Goal: Task Accomplishment & Management: Use online tool/utility

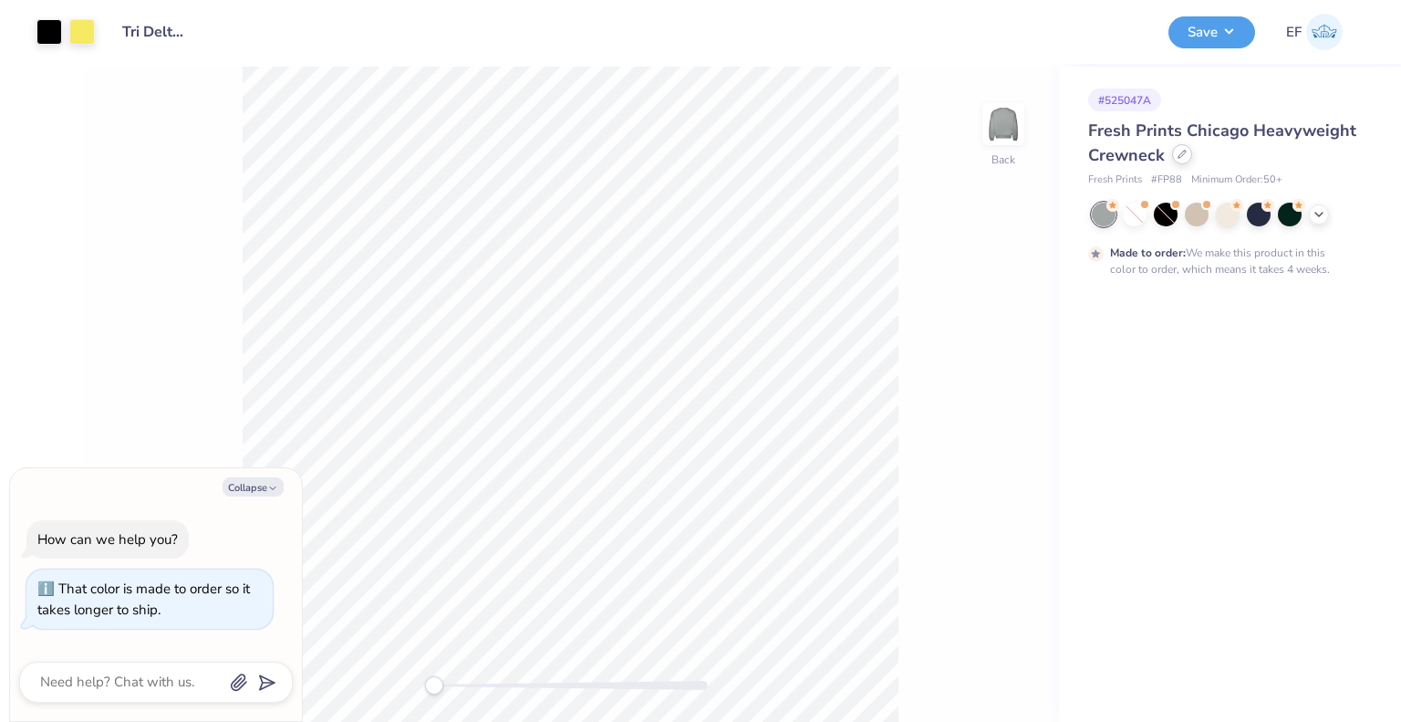
click at [1182, 156] on icon at bounding box center [1182, 154] width 9 height 9
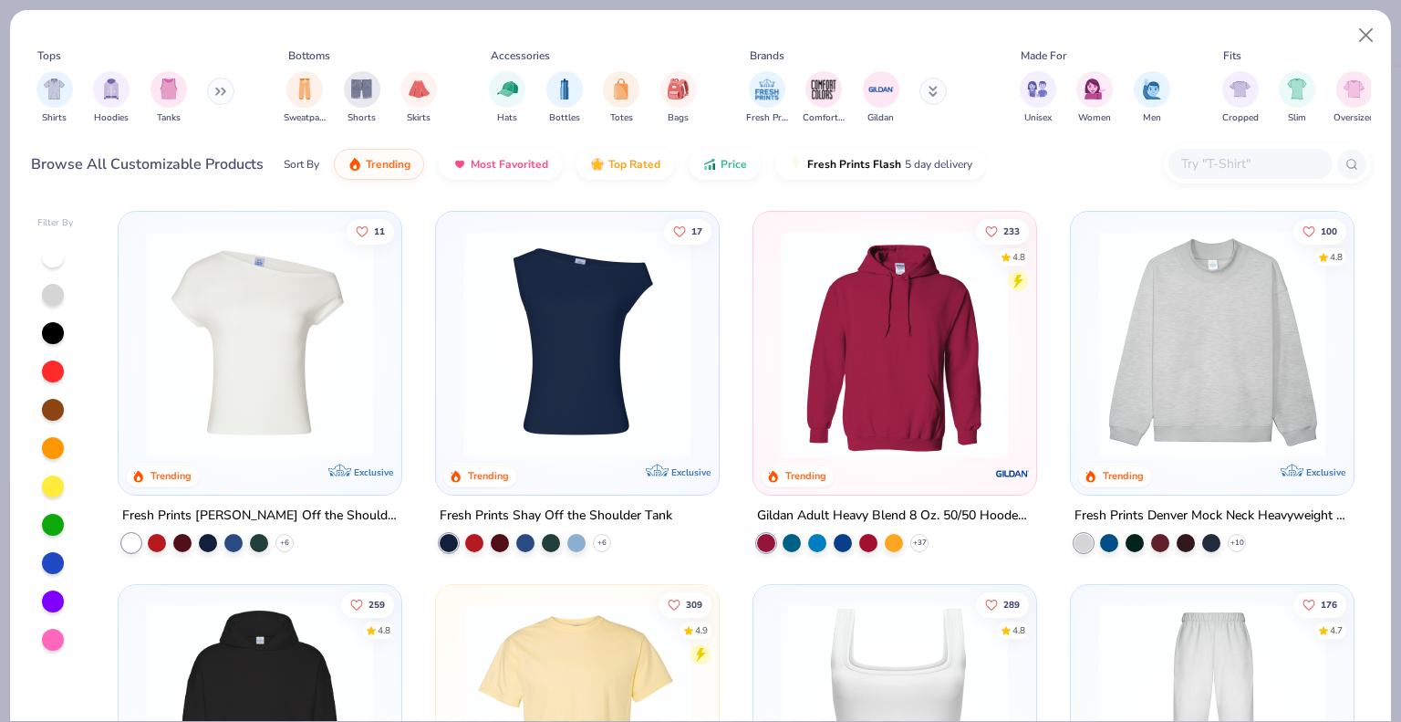
type textarea "x"
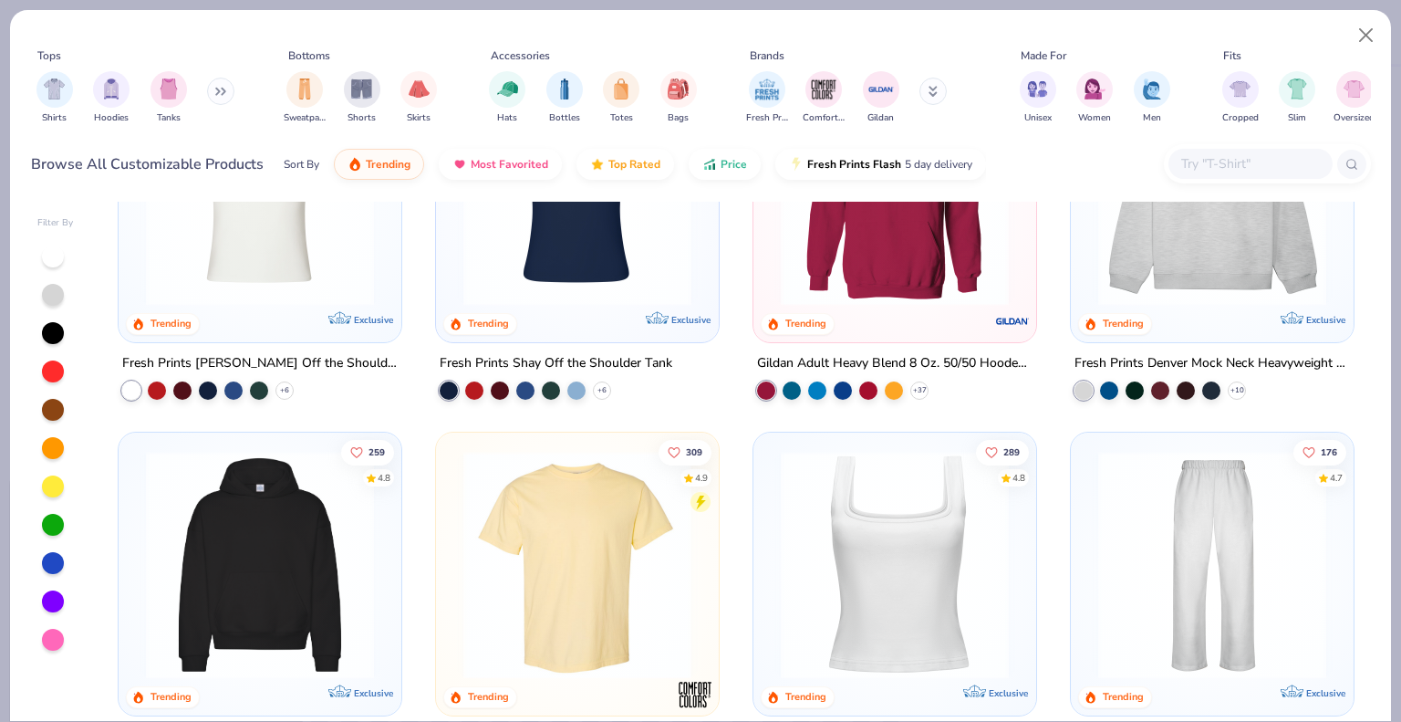
scroll to position [122, 0]
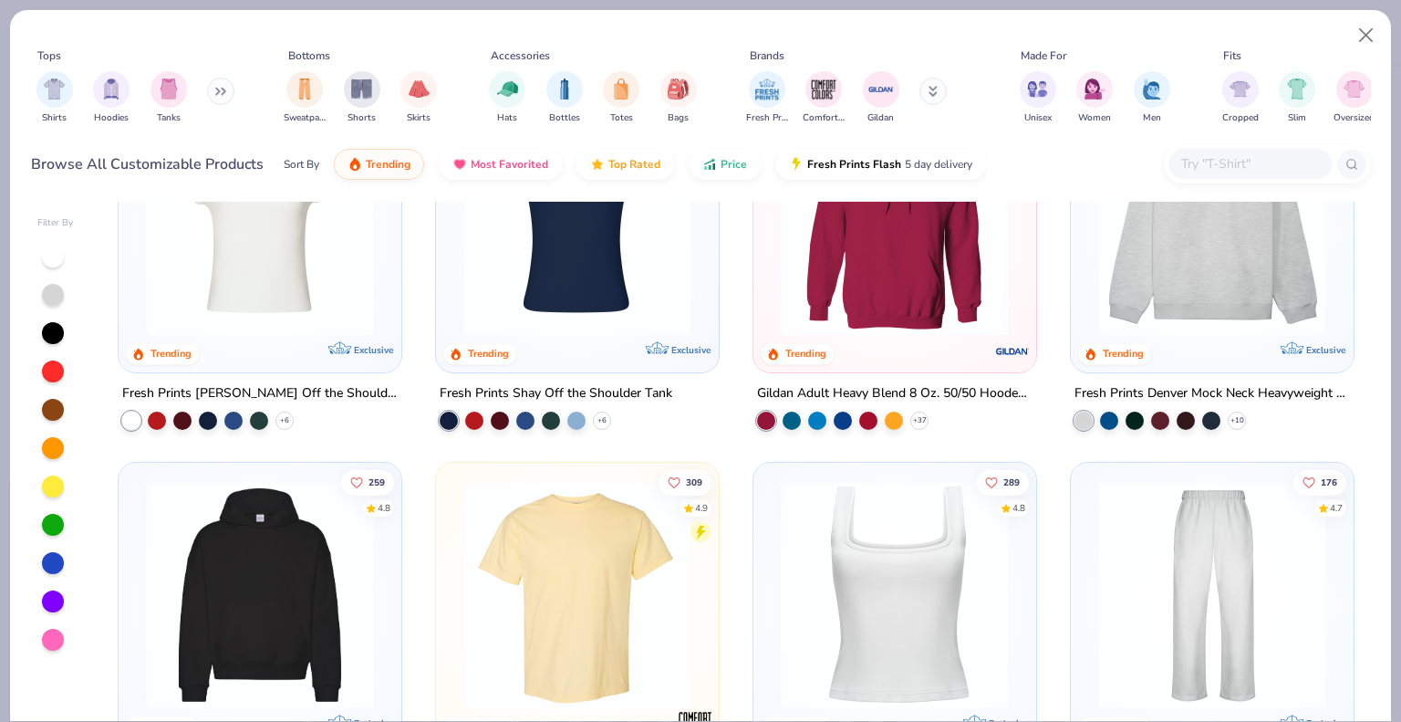
click at [1211, 156] on input "text" at bounding box center [1249, 163] width 140 height 21
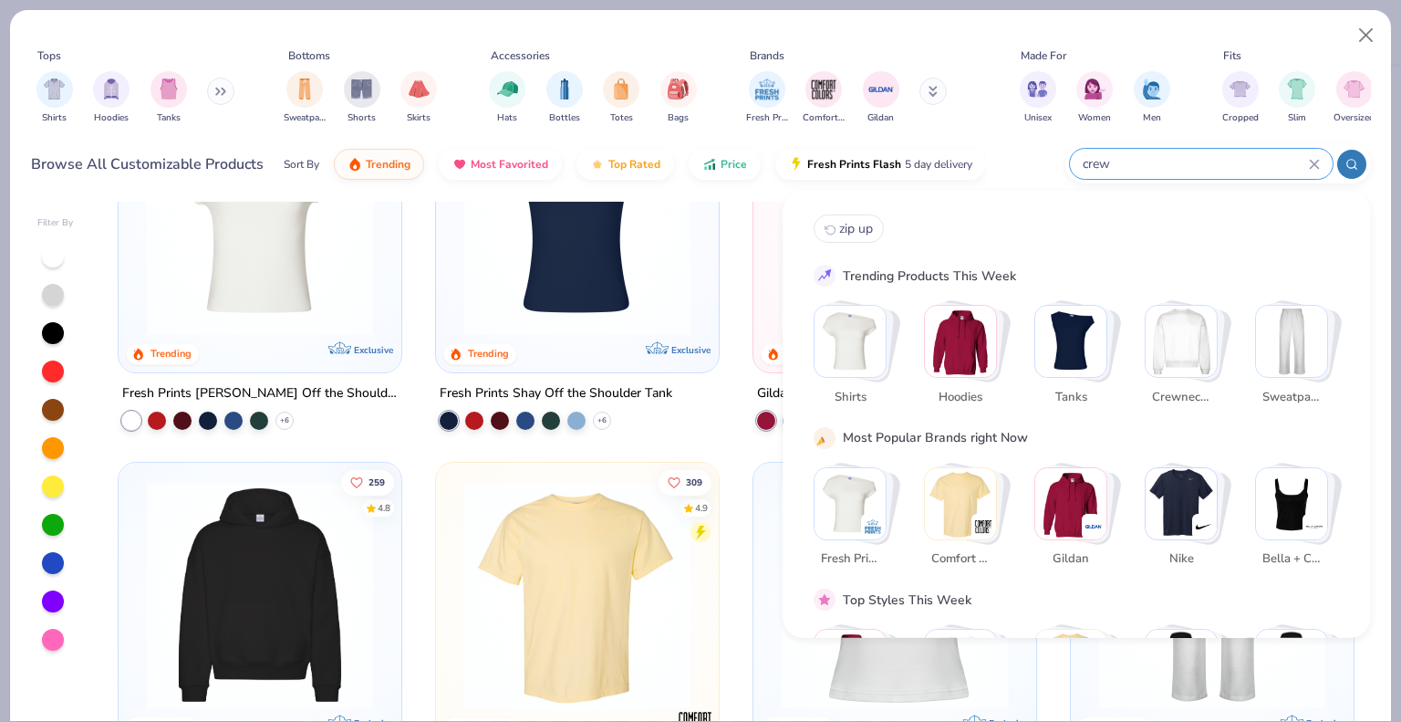
type input "crew"
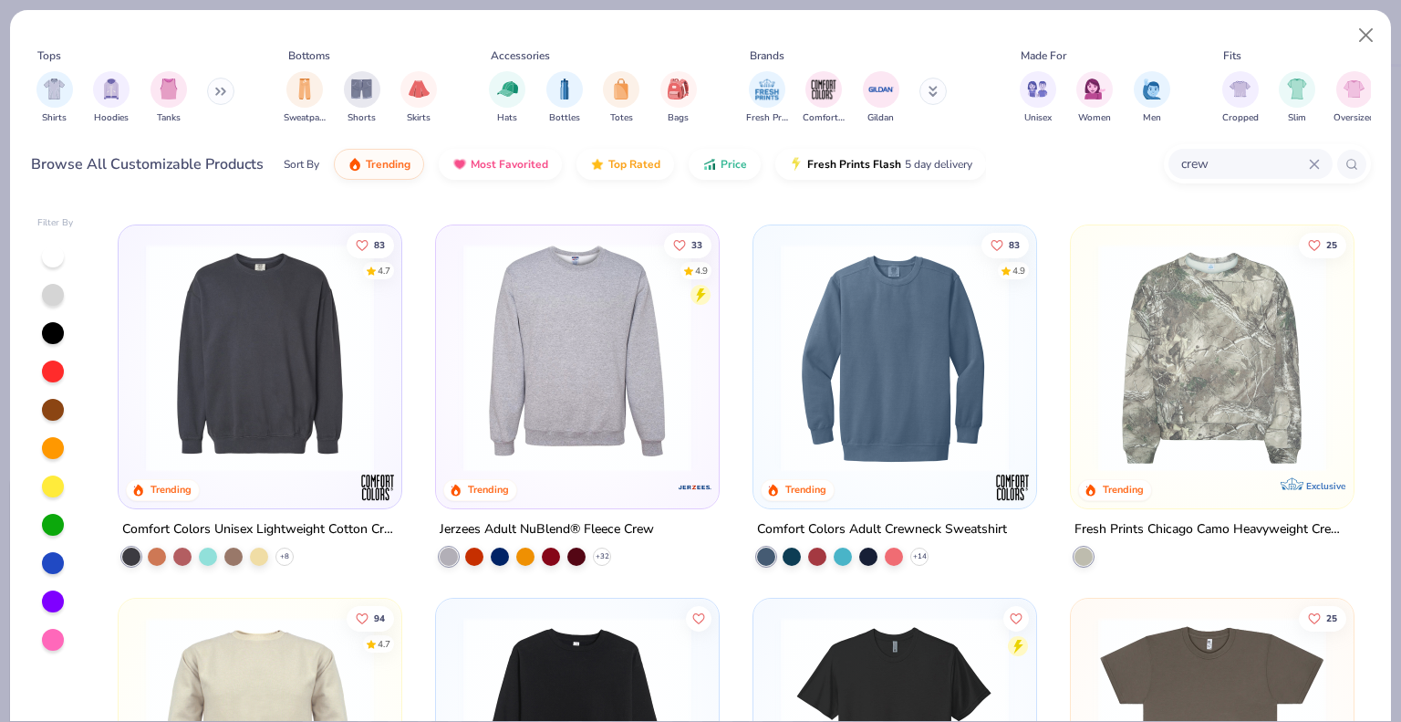
scroll to position [350, 0]
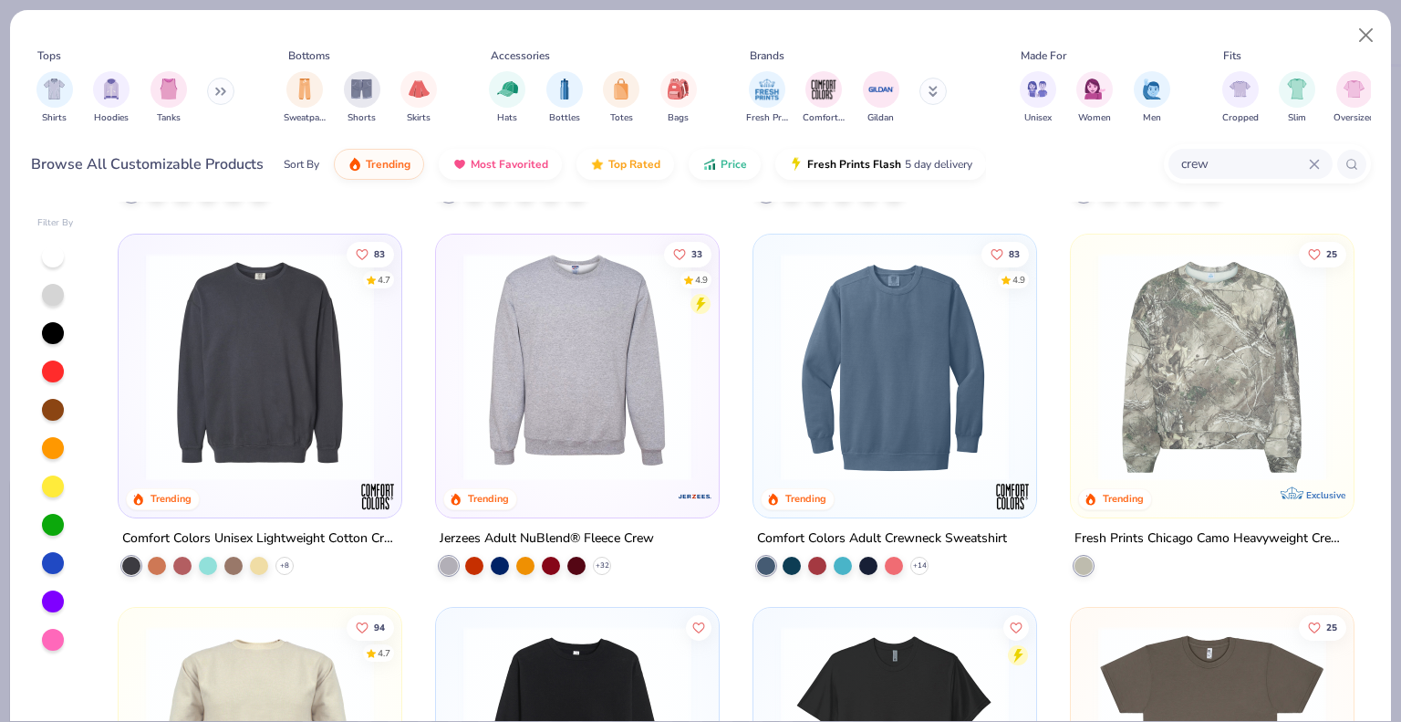
click at [254, 372] on img at bounding box center [260, 367] width 246 height 228
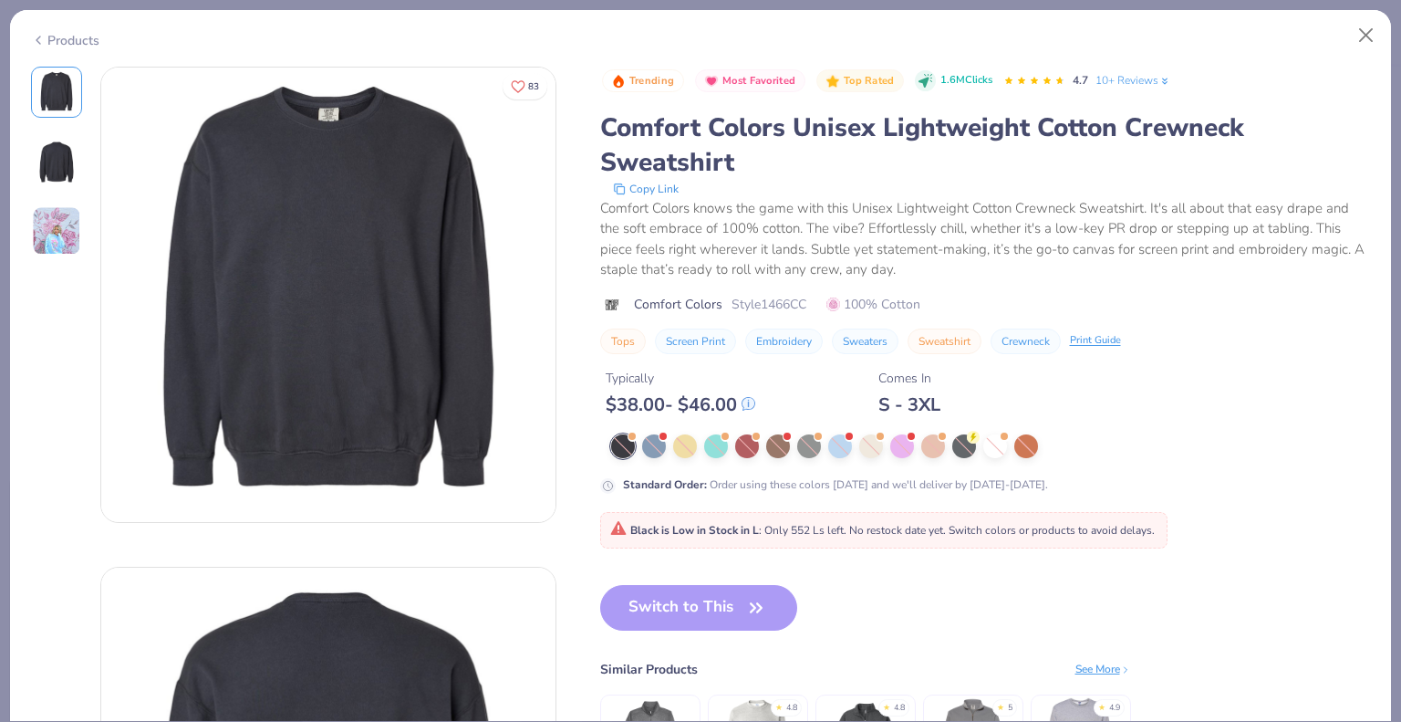
type textarea "x"
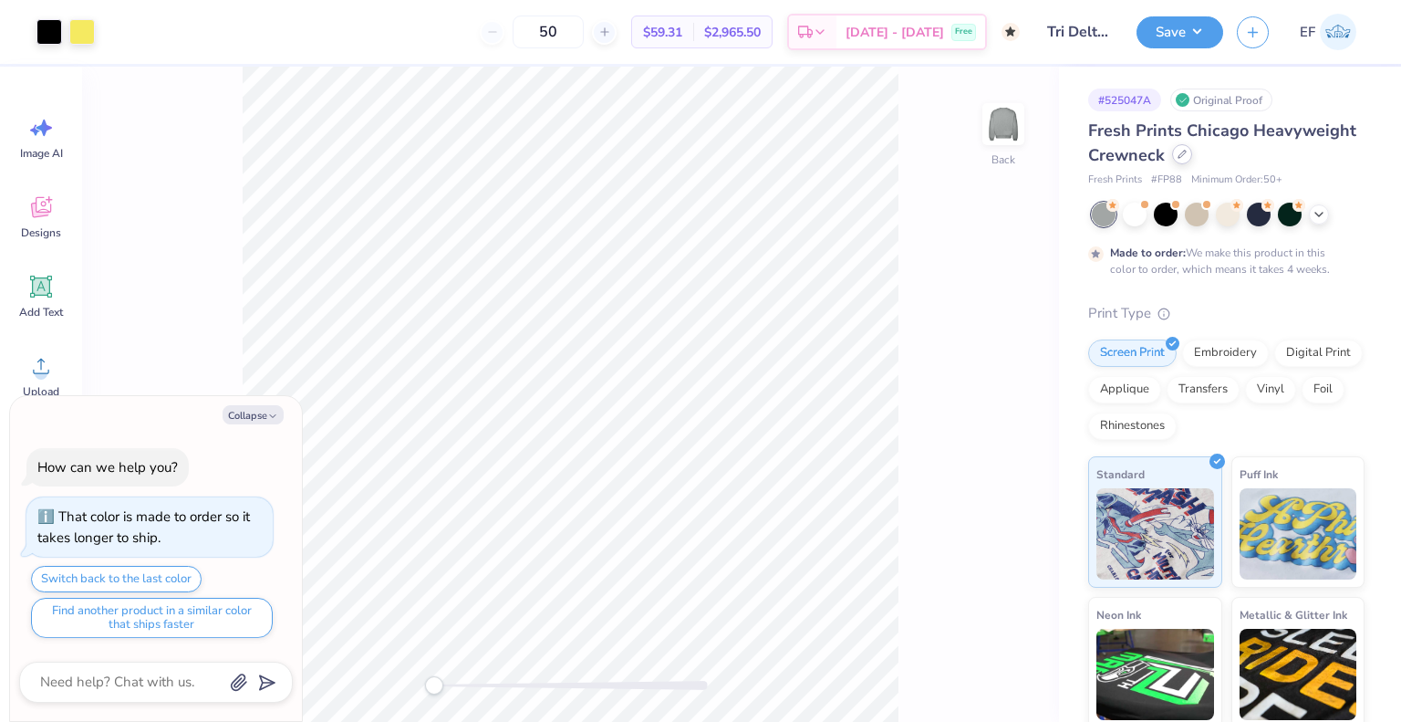
click at [1187, 156] on icon at bounding box center [1182, 154] width 9 height 9
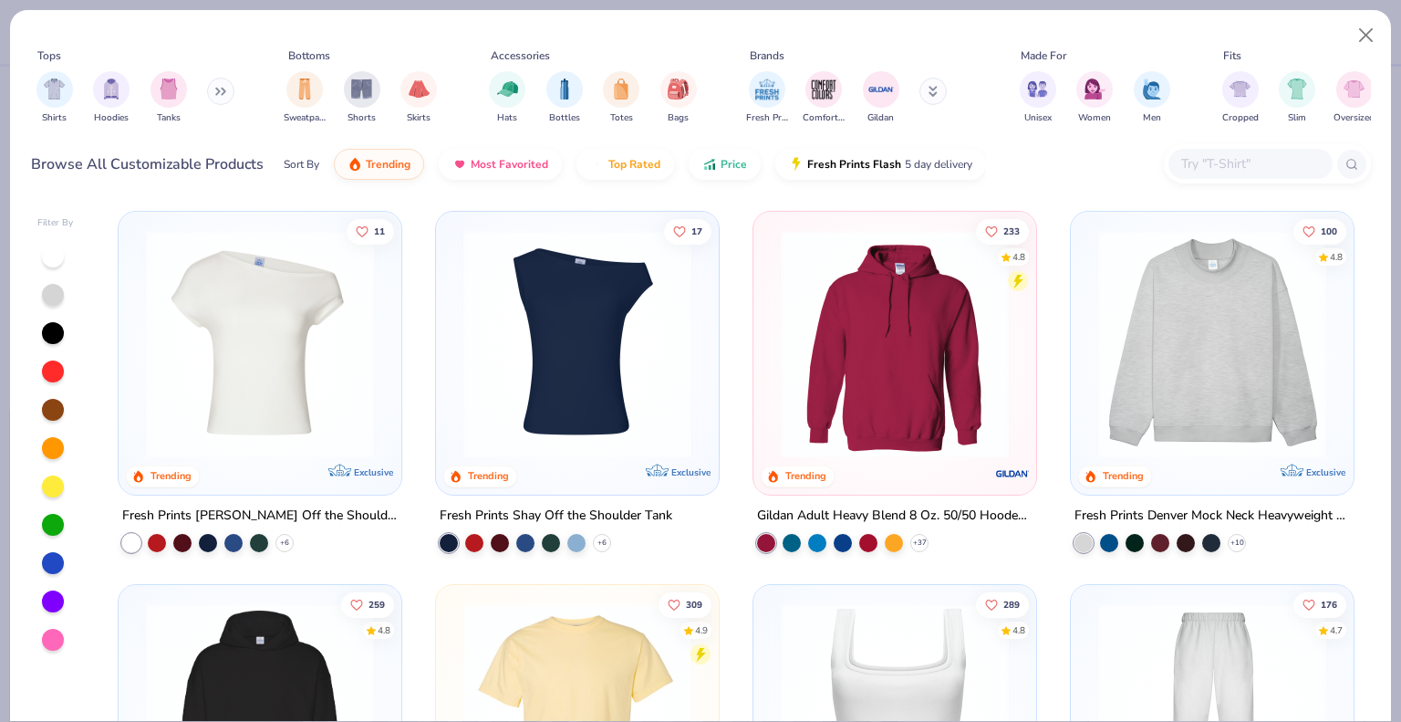
type textarea "x"
click at [1215, 171] on input "text" at bounding box center [1249, 163] width 140 height 21
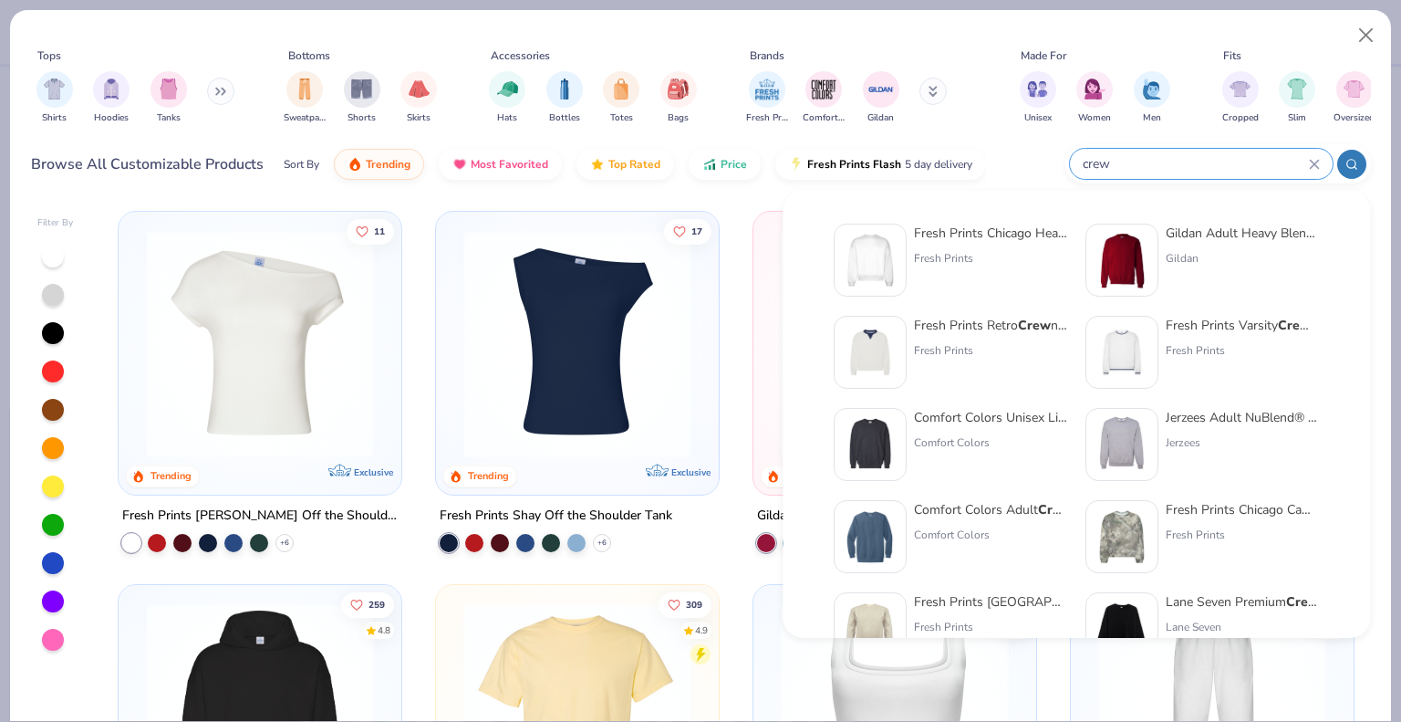
type input "crew"
click at [1013, 434] on div "Comfort Colors" at bounding box center [990, 442] width 153 height 16
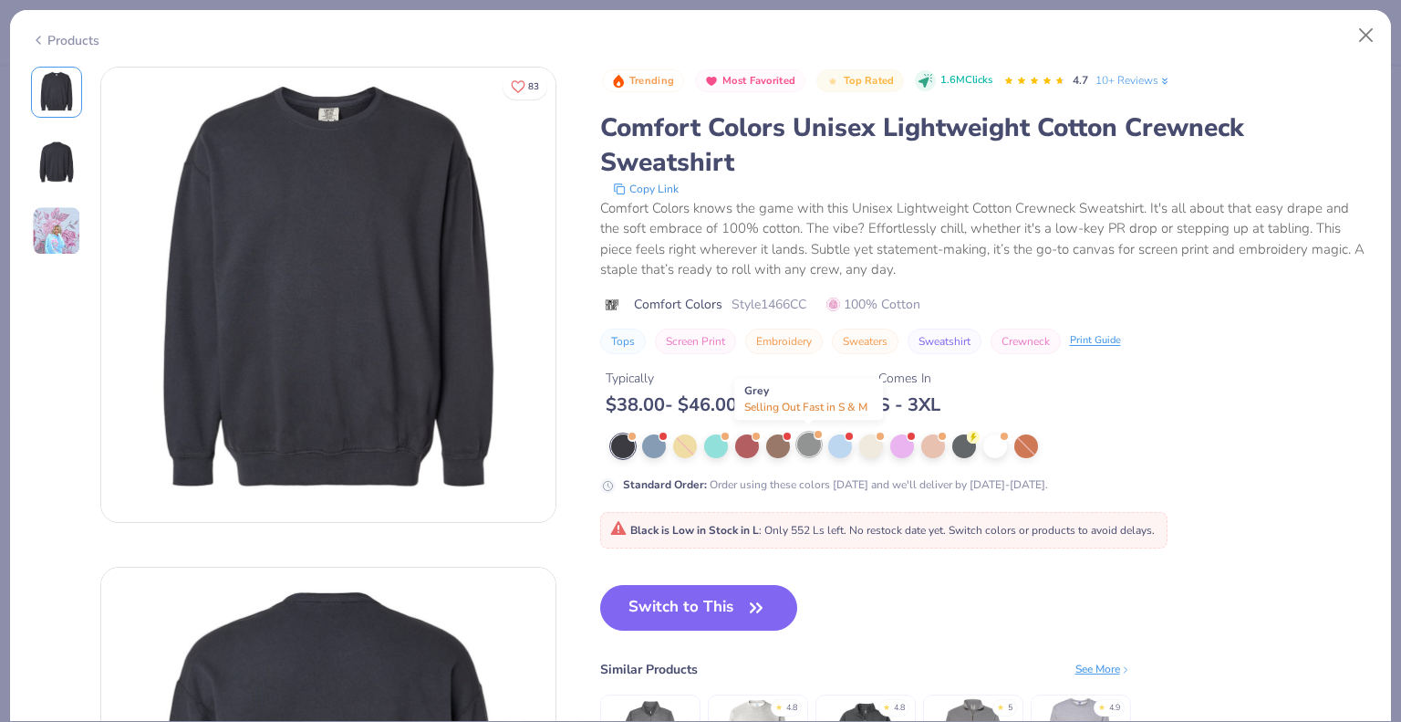
click at [807, 438] on div at bounding box center [809, 444] width 24 height 24
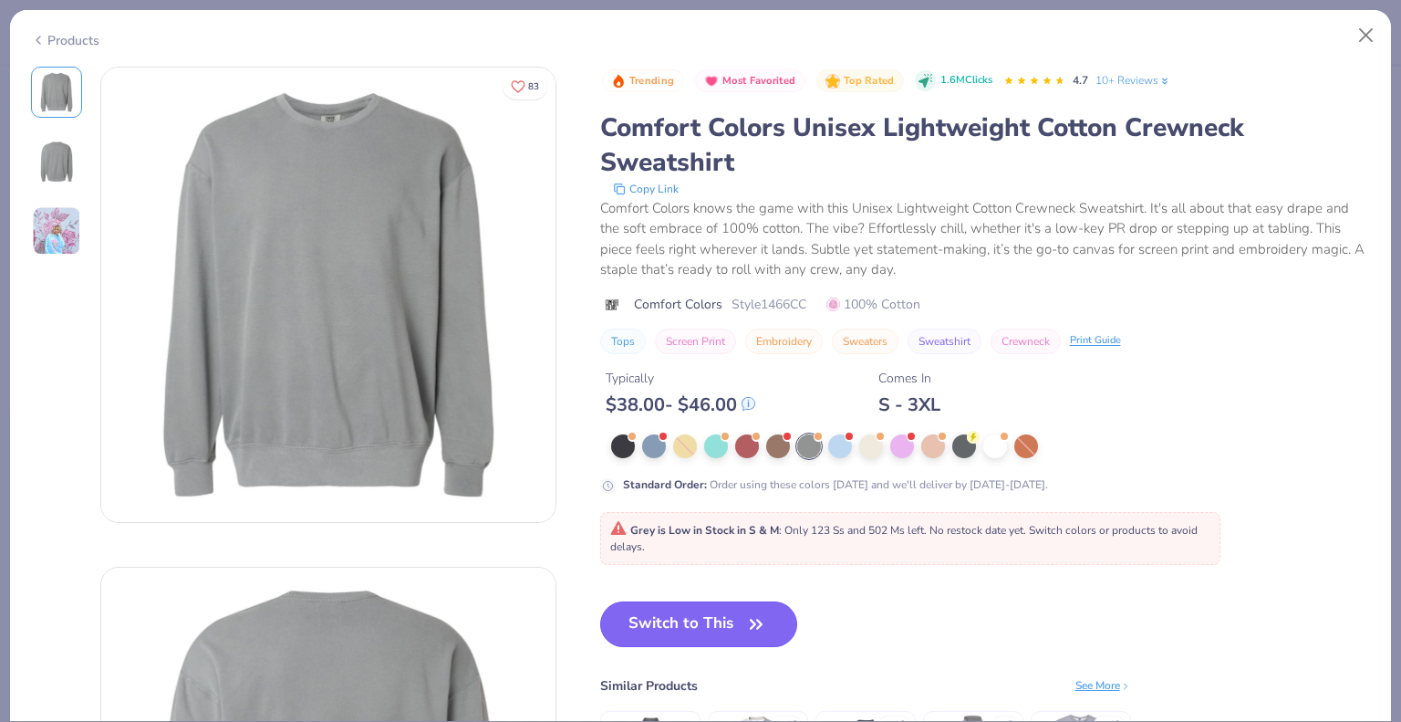
click at [706, 630] on button "Switch to This" at bounding box center [699, 624] width 198 height 46
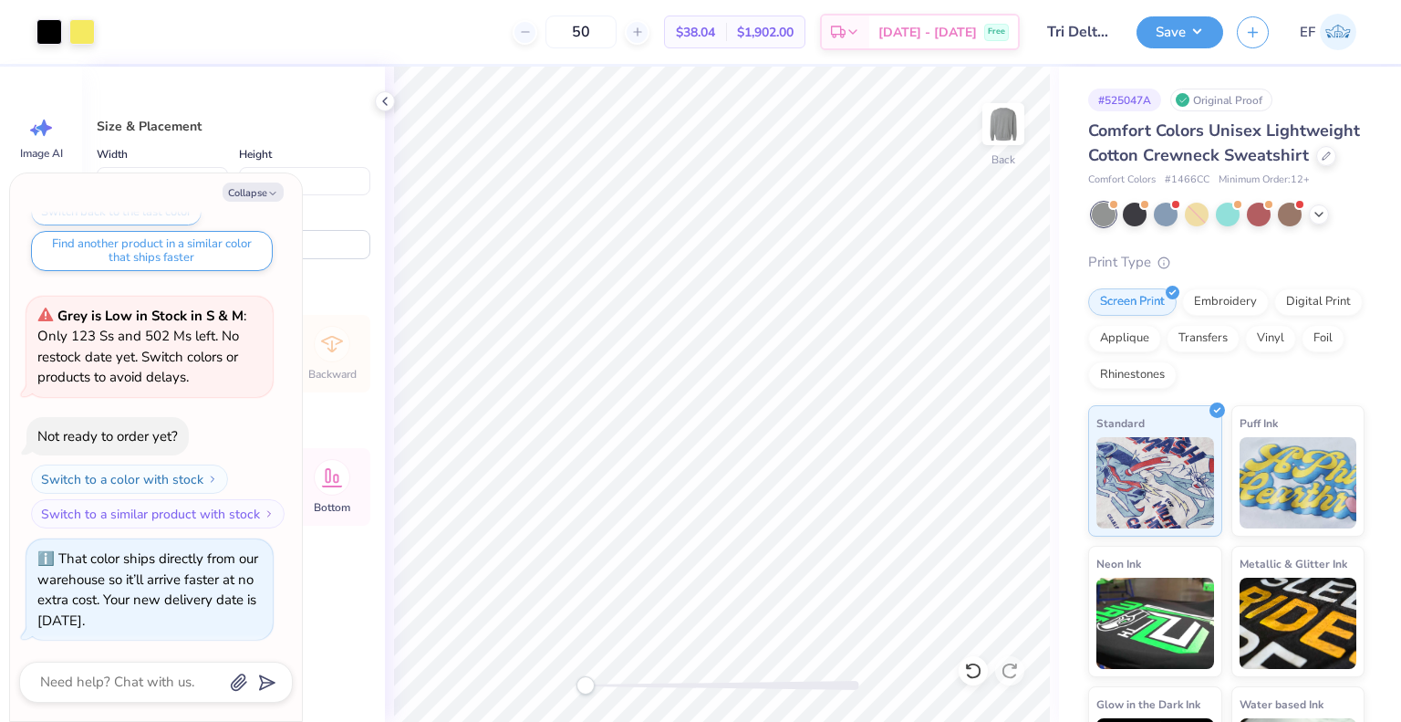
type textarea "x"
type input "3.00"
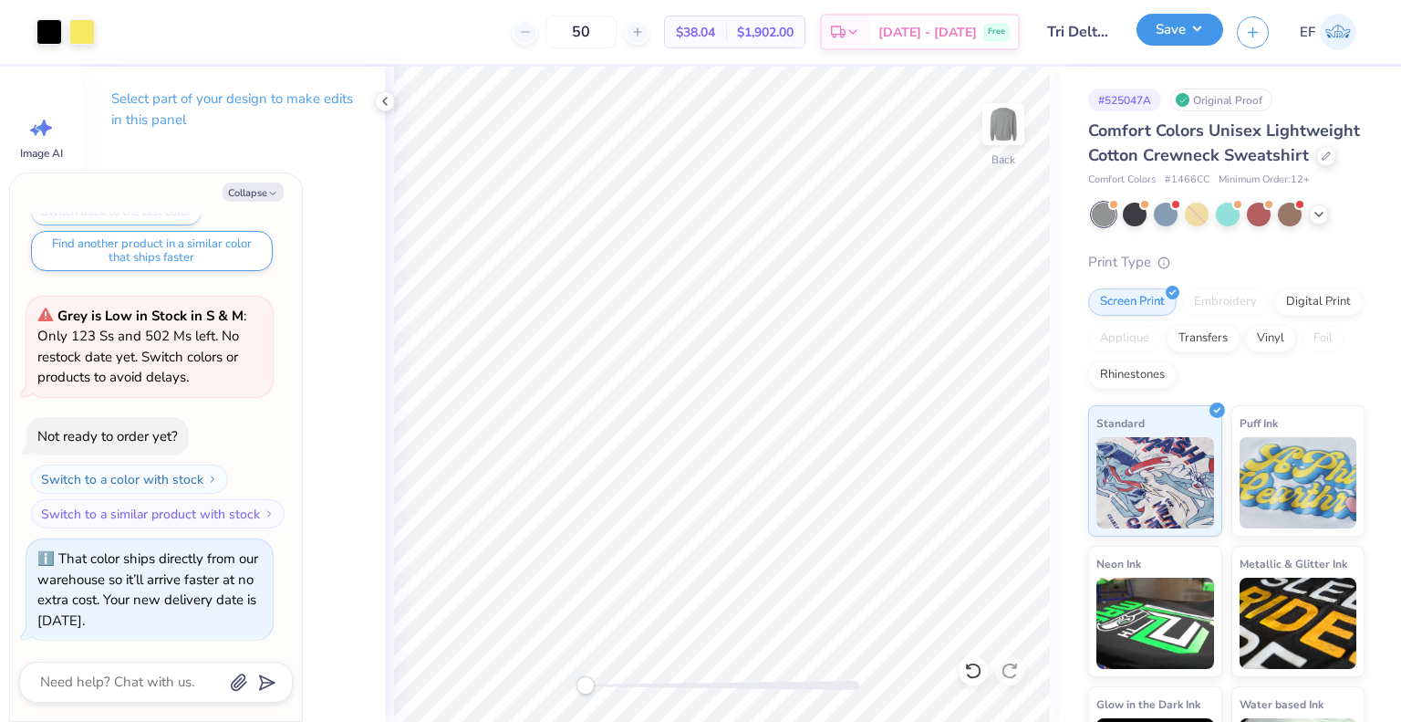
click at [1182, 33] on button "Save" at bounding box center [1180, 30] width 87 height 32
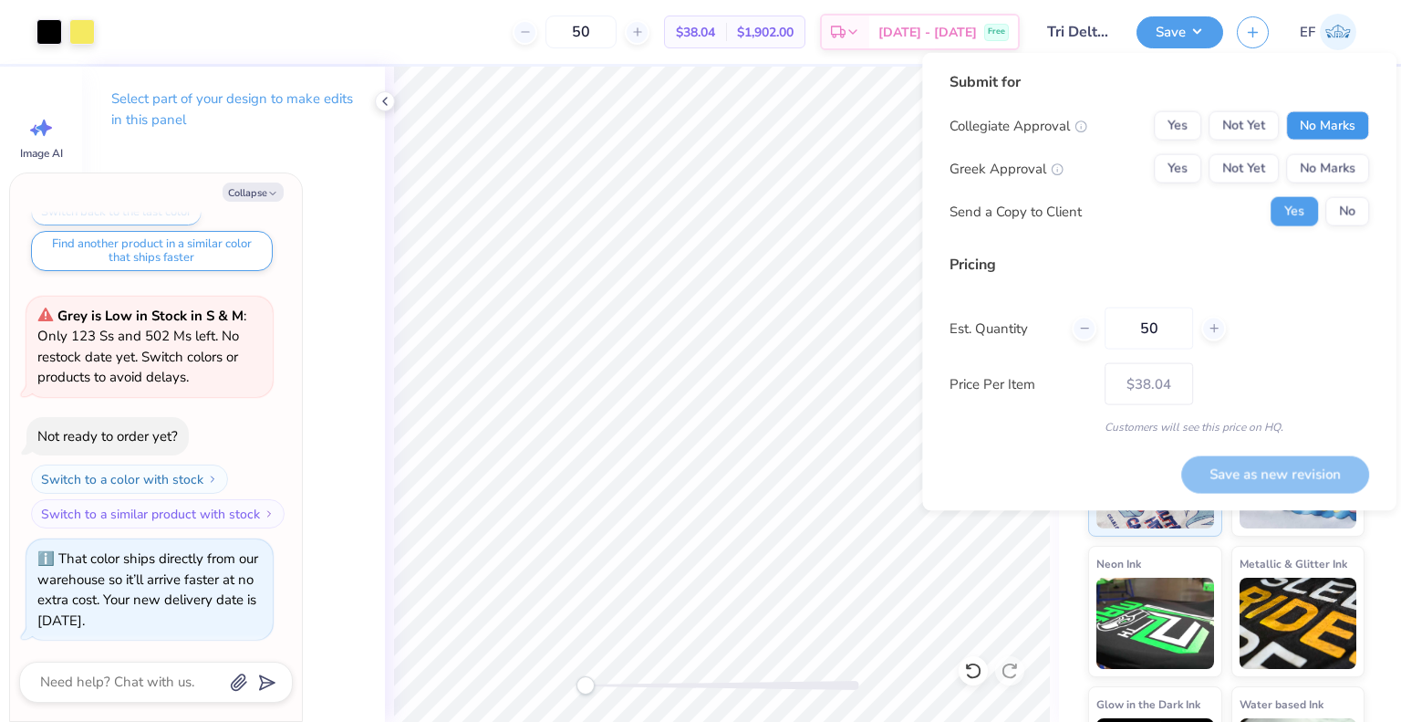
click at [1312, 113] on button "No Marks" at bounding box center [1327, 125] width 83 height 29
click at [1179, 129] on button "Yes" at bounding box center [1177, 125] width 47 height 29
click at [1179, 156] on button "Yes" at bounding box center [1177, 168] width 47 height 29
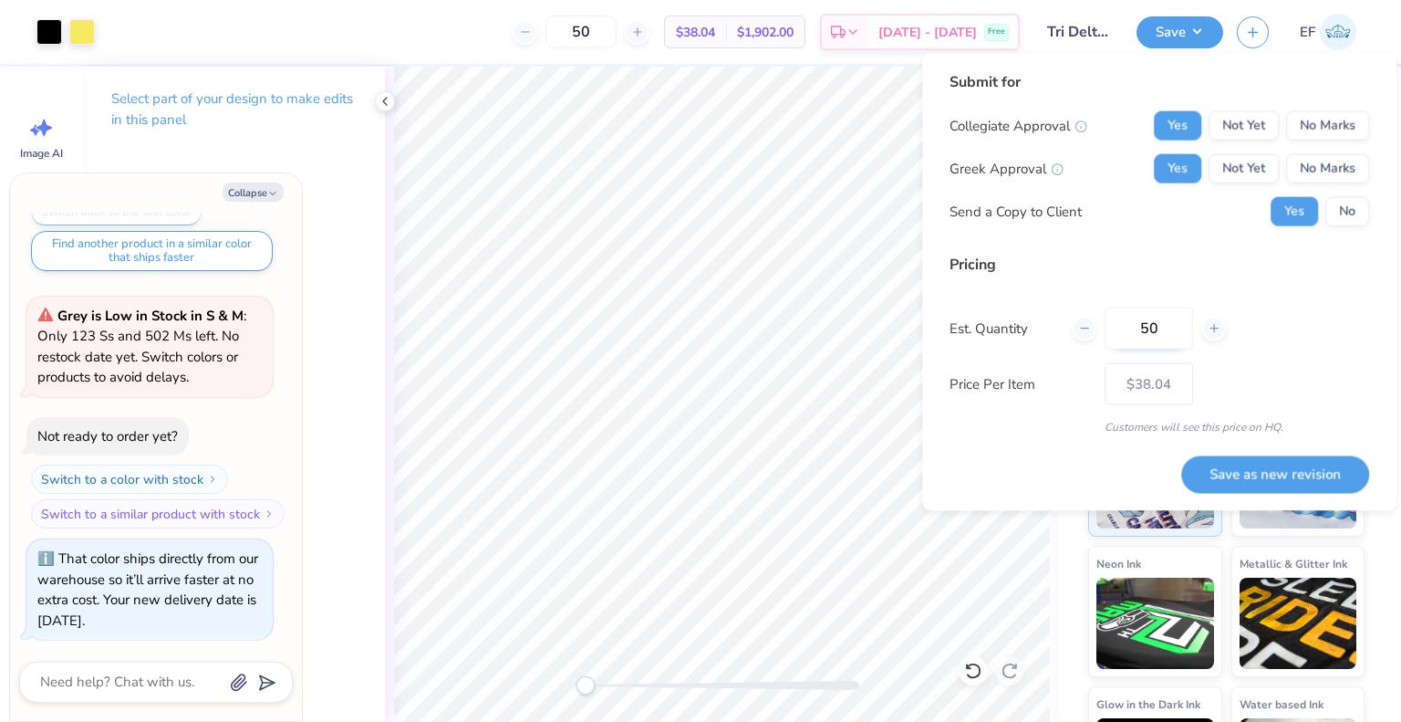
click at [1160, 334] on input "50" at bounding box center [1149, 328] width 88 height 42
click at [1301, 470] on button "Save as new revision" at bounding box center [1275, 473] width 188 height 36
type textarea "x"
type input "– –"
type textarea "x"
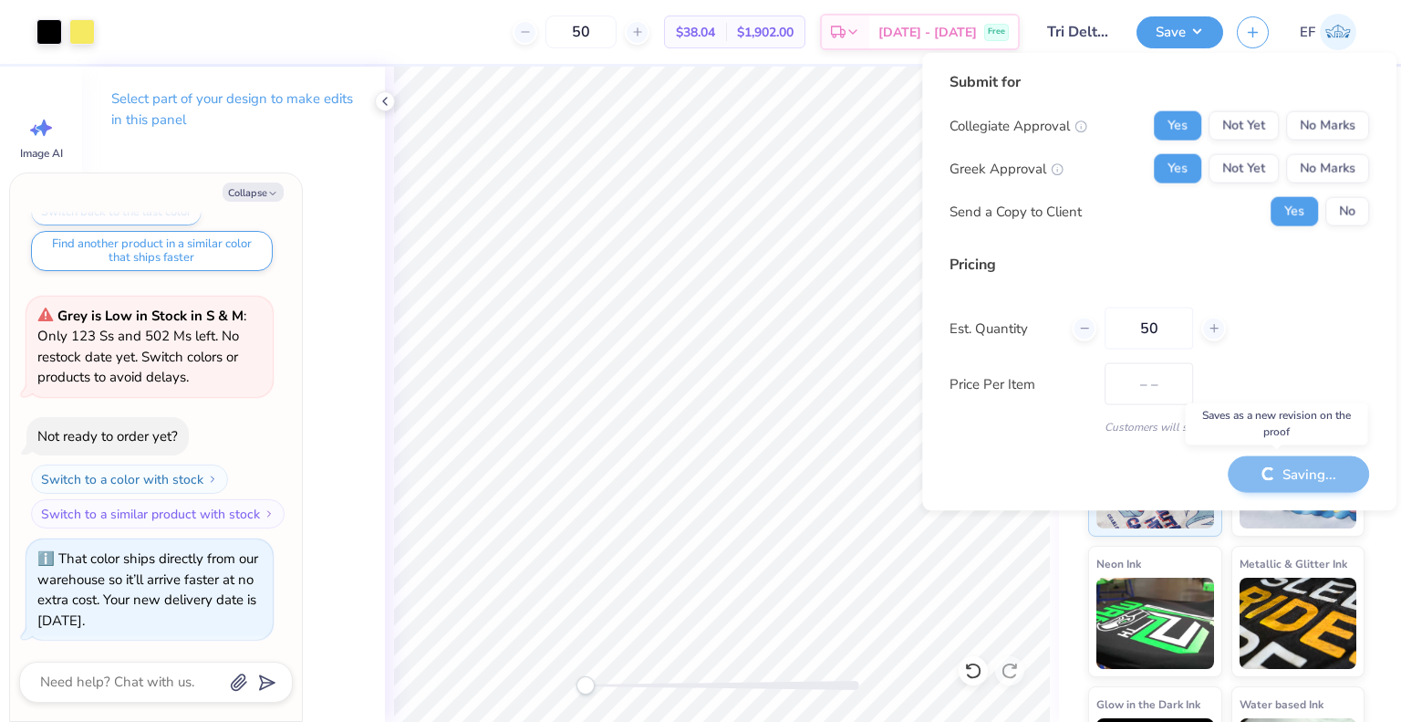
type input "$38.04"
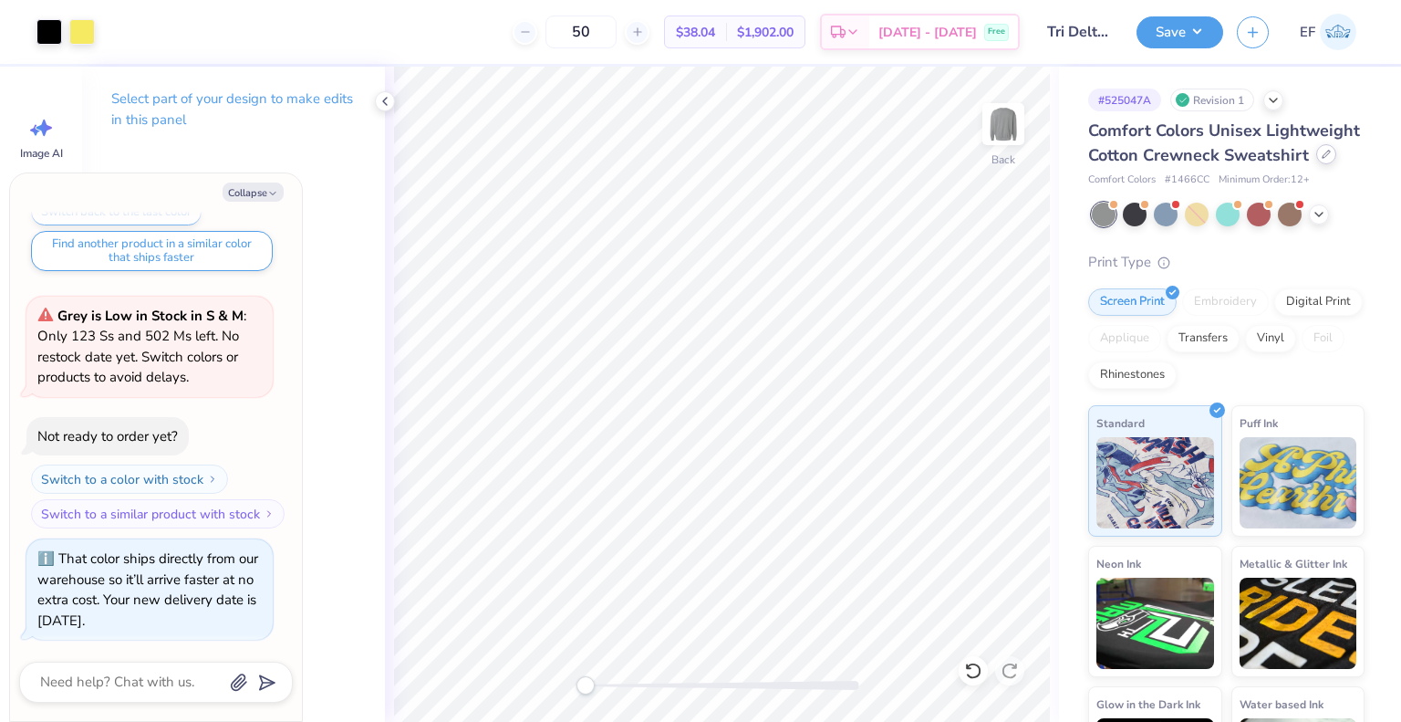
click at [1322, 159] on icon at bounding box center [1326, 154] width 9 height 9
type textarea "x"
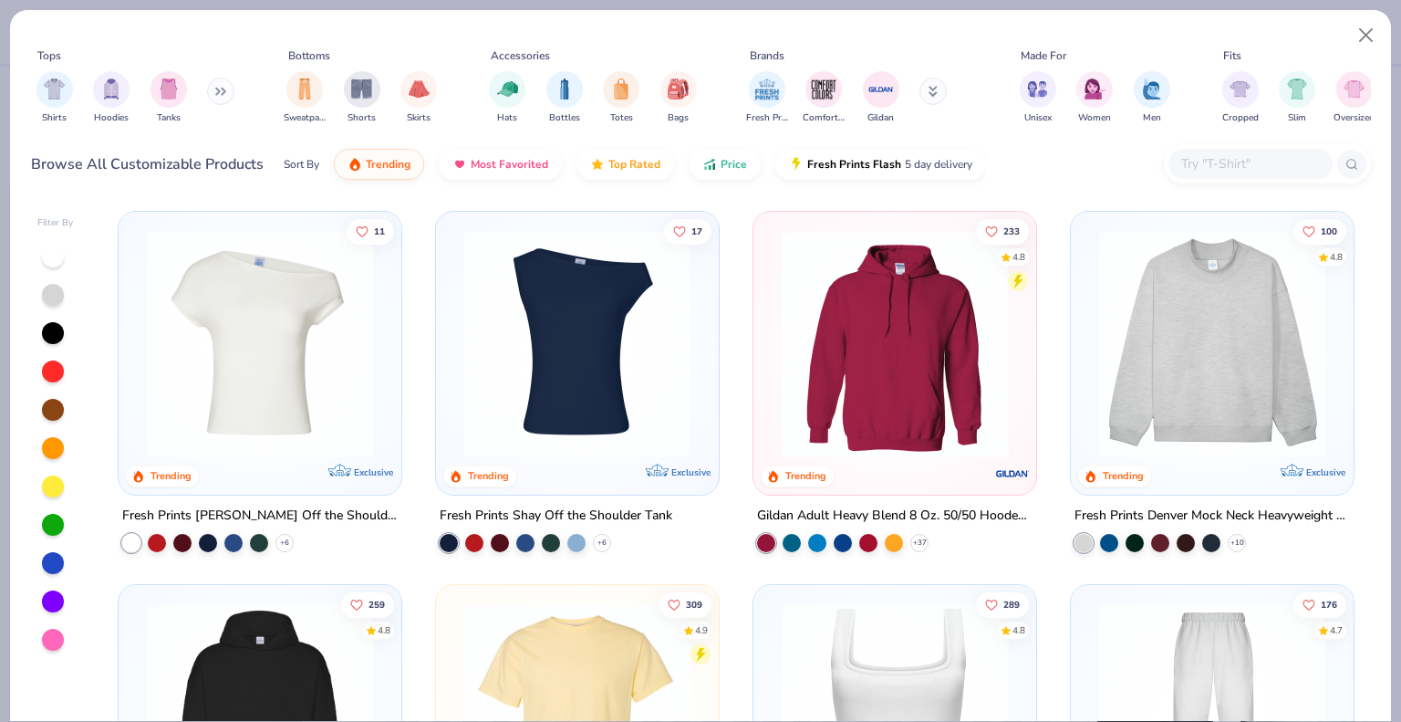
click at [1211, 173] on input "text" at bounding box center [1249, 163] width 140 height 21
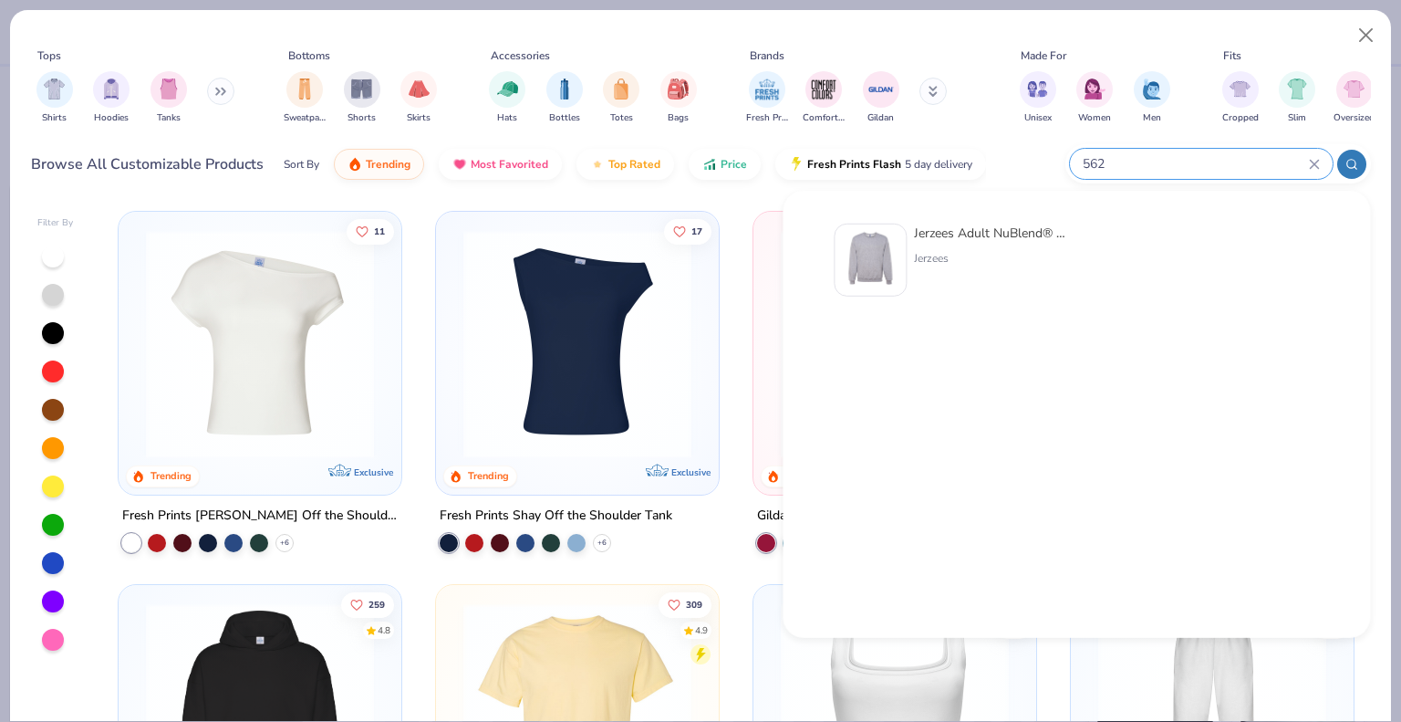
type input "562"
click at [928, 248] on div "Jerzees Adult NuBlend® Fleece Crew Jerzees" at bounding box center [990, 259] width 153 height 73
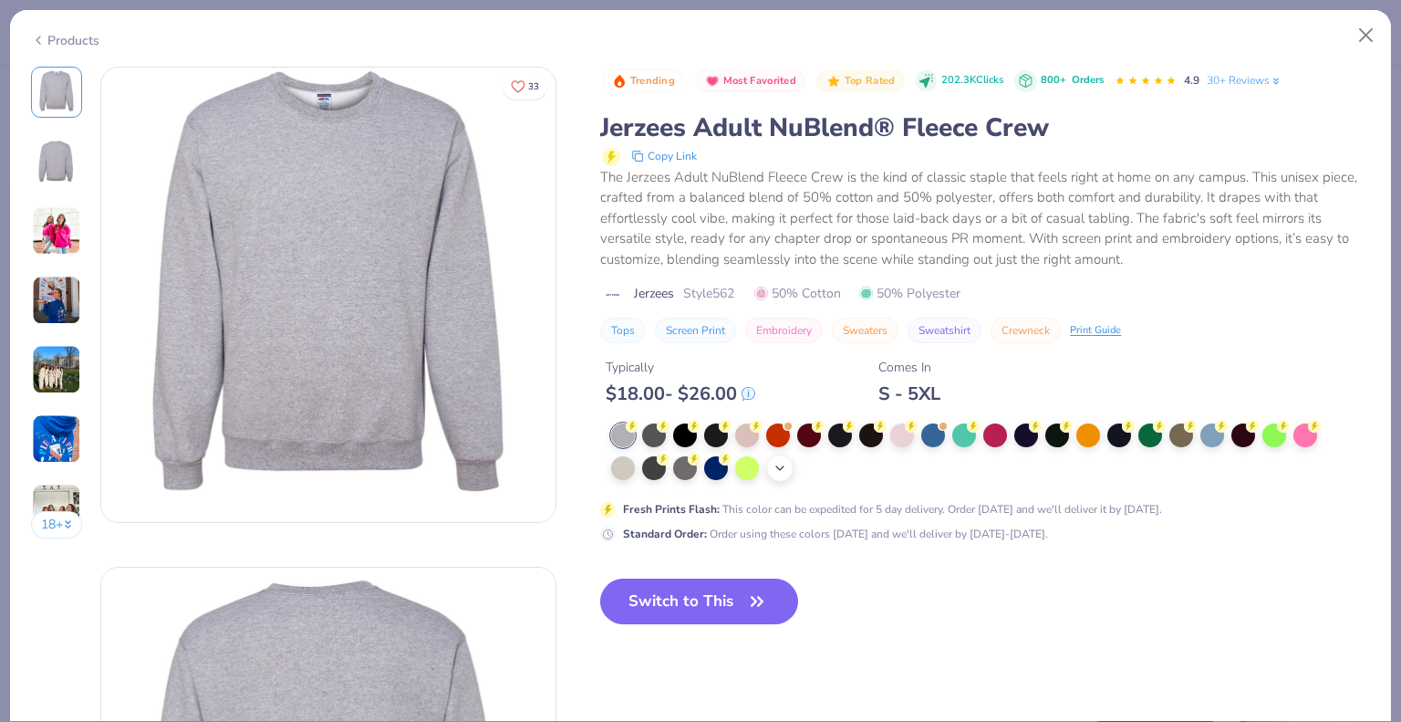
click at [774, 470] on icon at bounding box center [780, 468] width 15 height 15
click at [719, 600] on button "Switch to This" at bounding box center [699, 601] width 198 height 46
click at [745, 586] on button "Switch to This" at bounding box center [699, 601] width 198 height 46
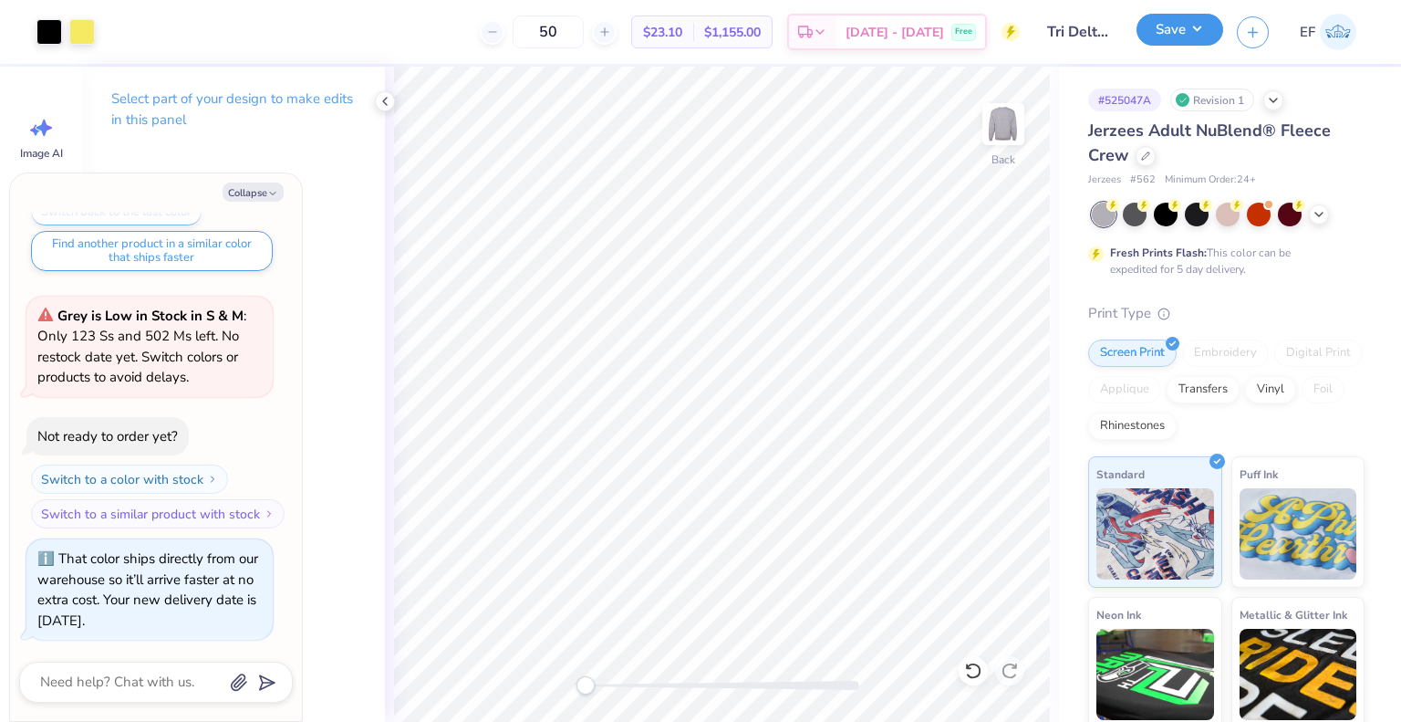
click at [1160, 26] on button "Save" at bounding box center [1180, 30] width 87 height 32
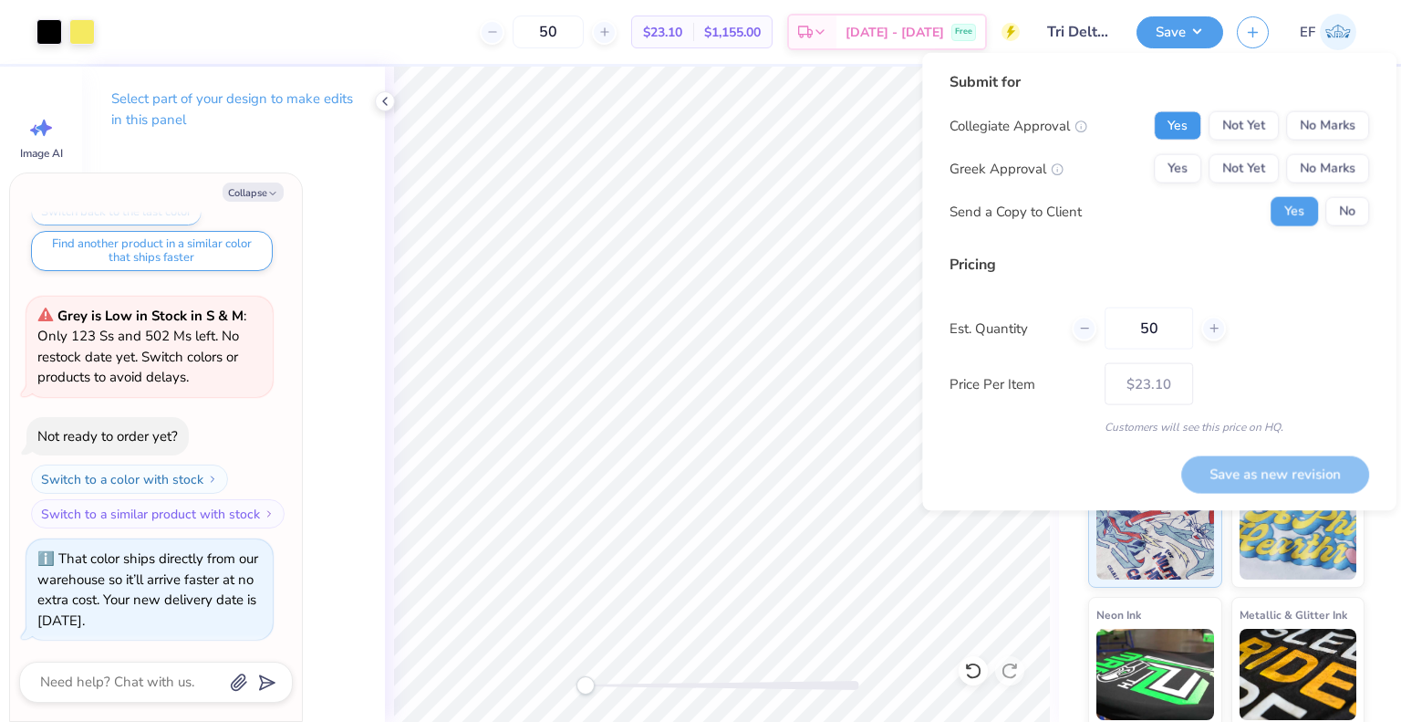
click at [1168, 111] on button "Yes" at bounding box center [1177, 125] width 47 height 29
click at [1181, 169] on button "Yes" at bounding box center [1177, 168] width 47 height 29
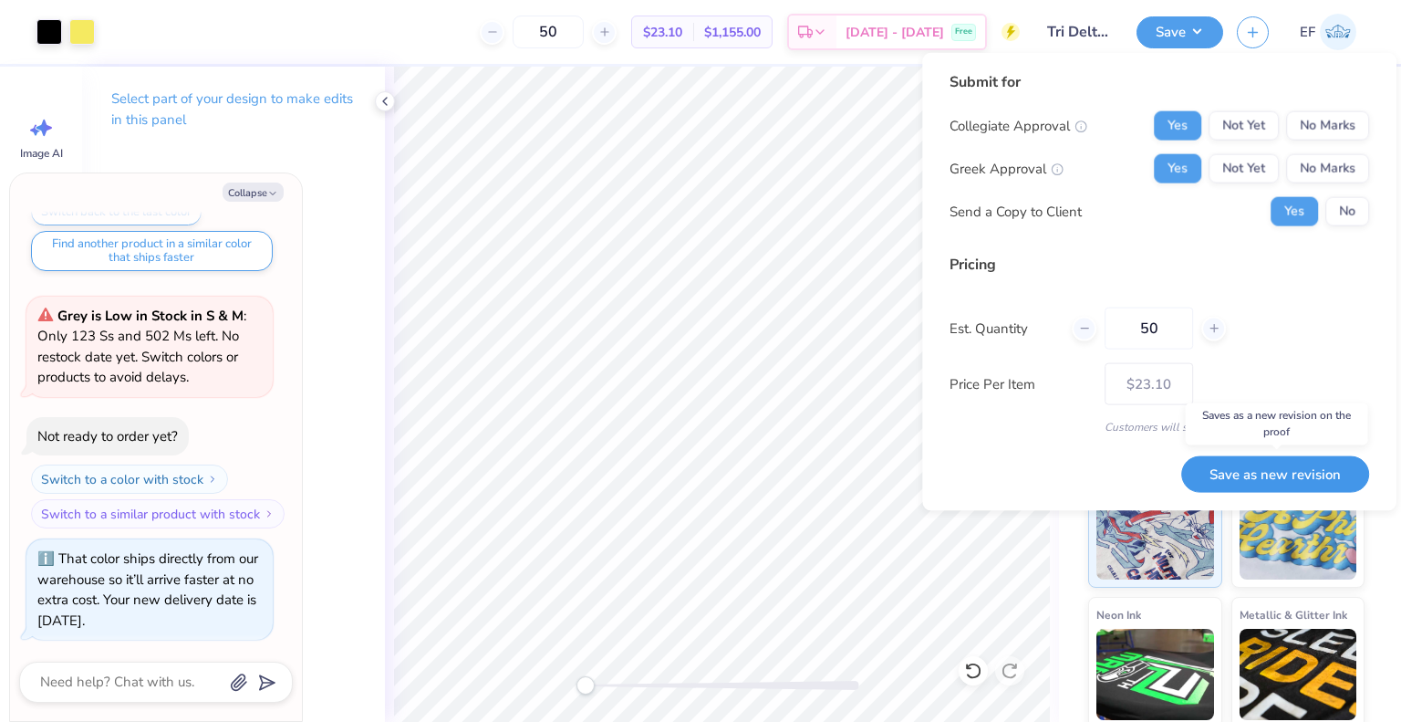
click at [1252, 469] on button "Save as new revision" at bounding box center [1275, 473] width 188 height 36
type textarea "x"
type input "– –"
type textarea "x"
type input "$23.10"
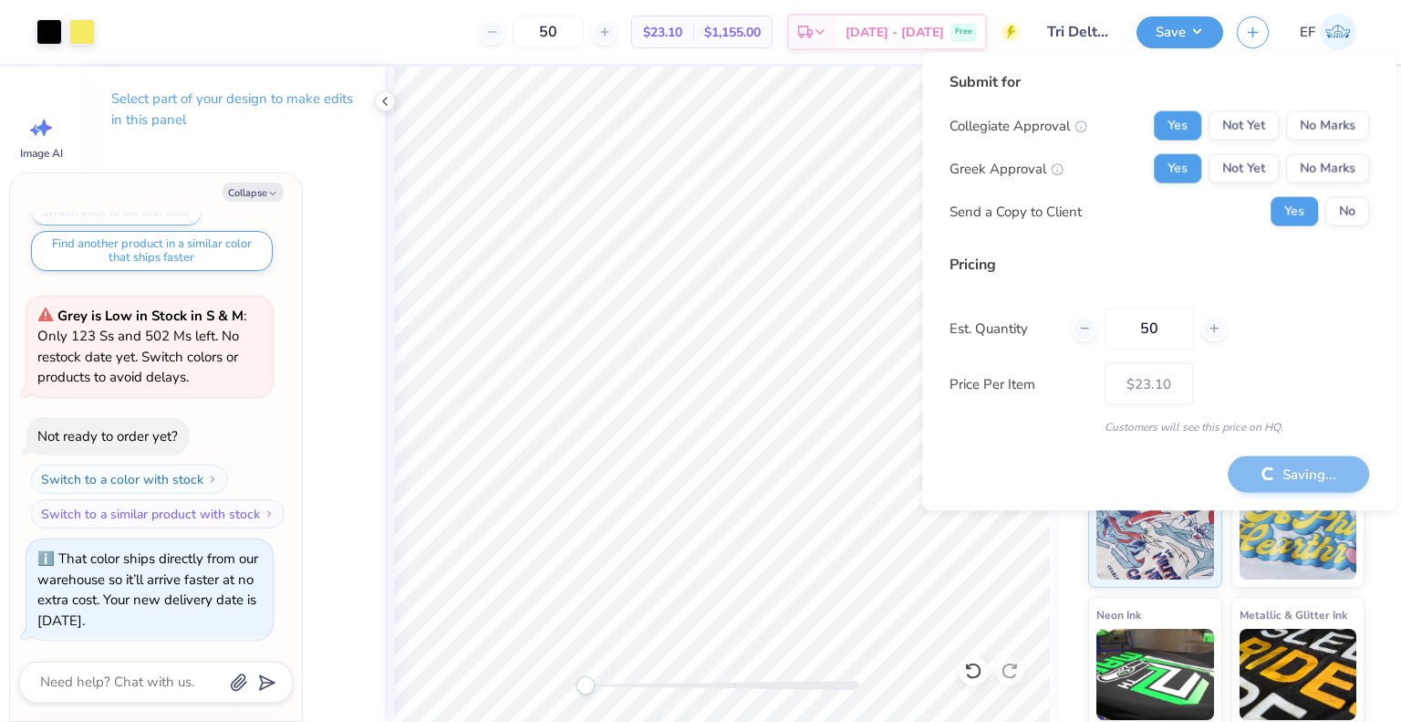
type textarea "x"
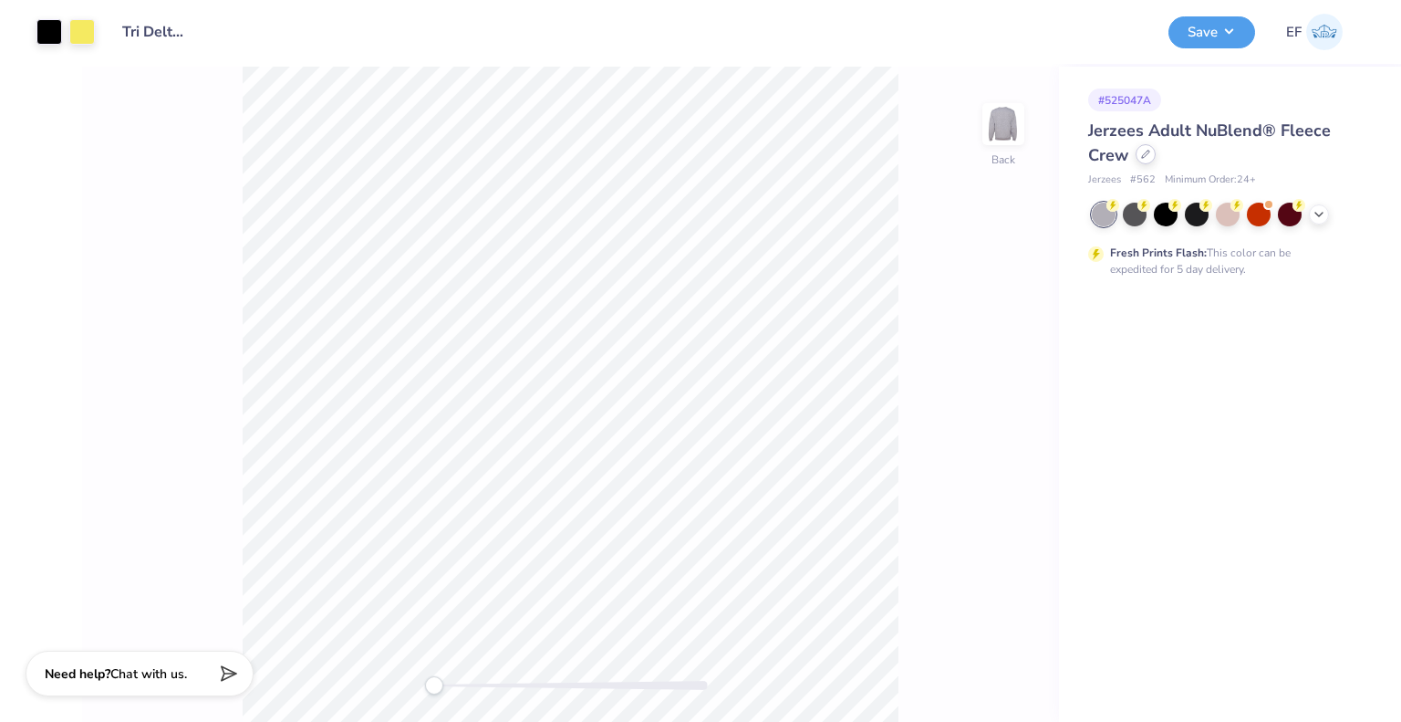
click at [1142, 157] on icon at bounding box center [1145, 154] width 9 height 9
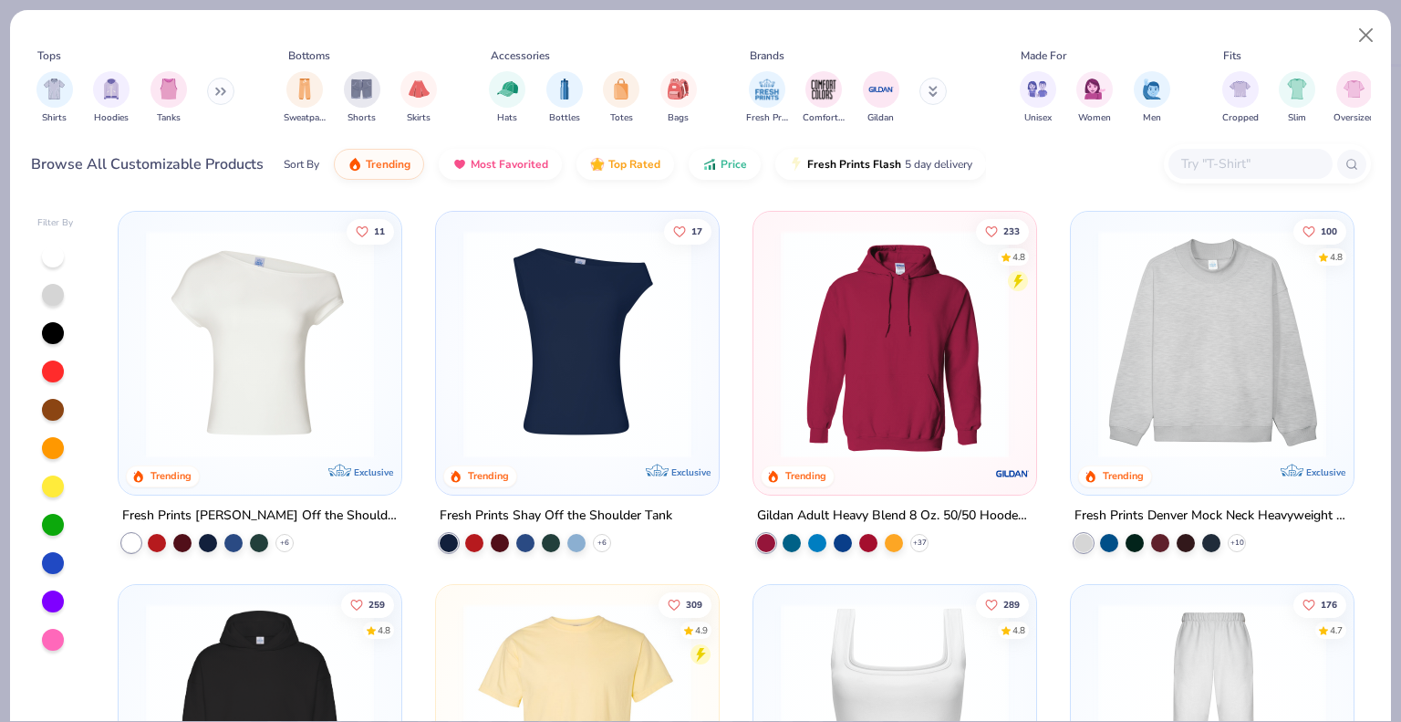
scroll to position [222, 0]
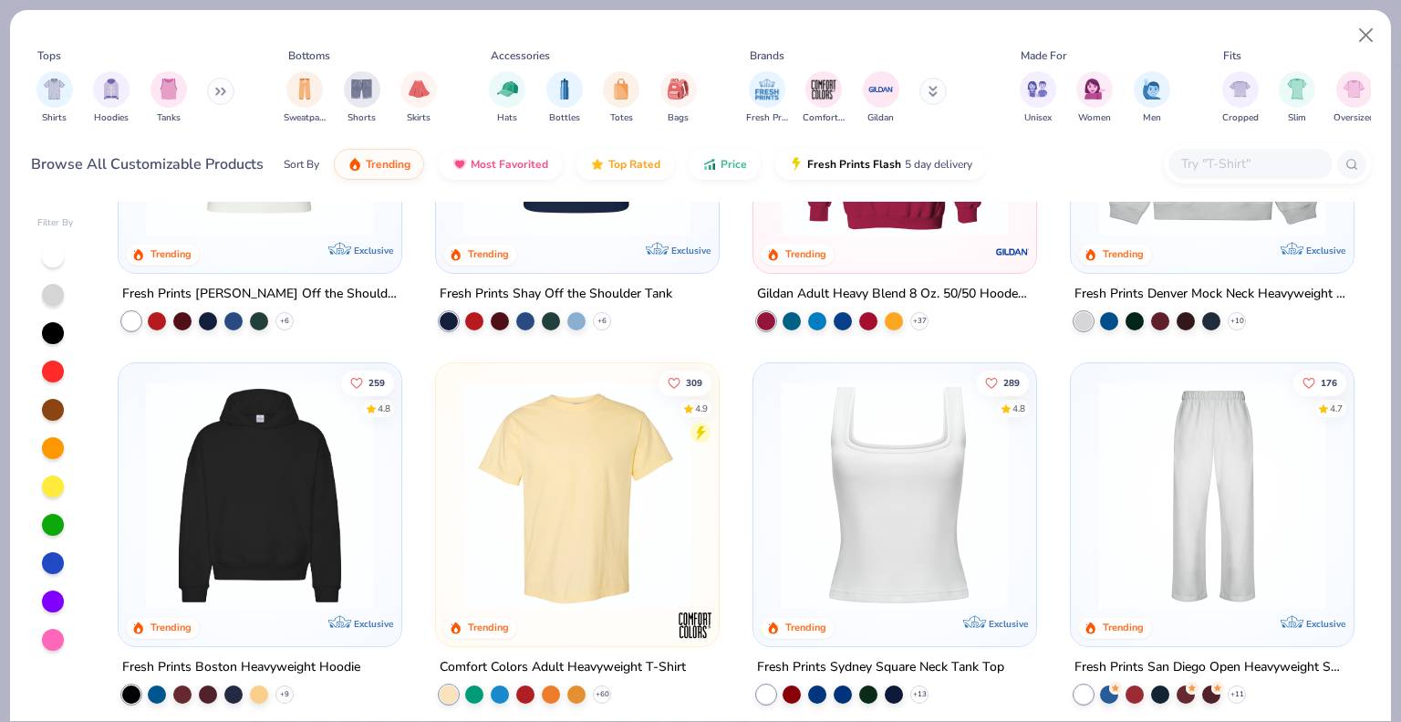
click at [617, 516] on img at bounding box center [577, 495] width 246 height 228
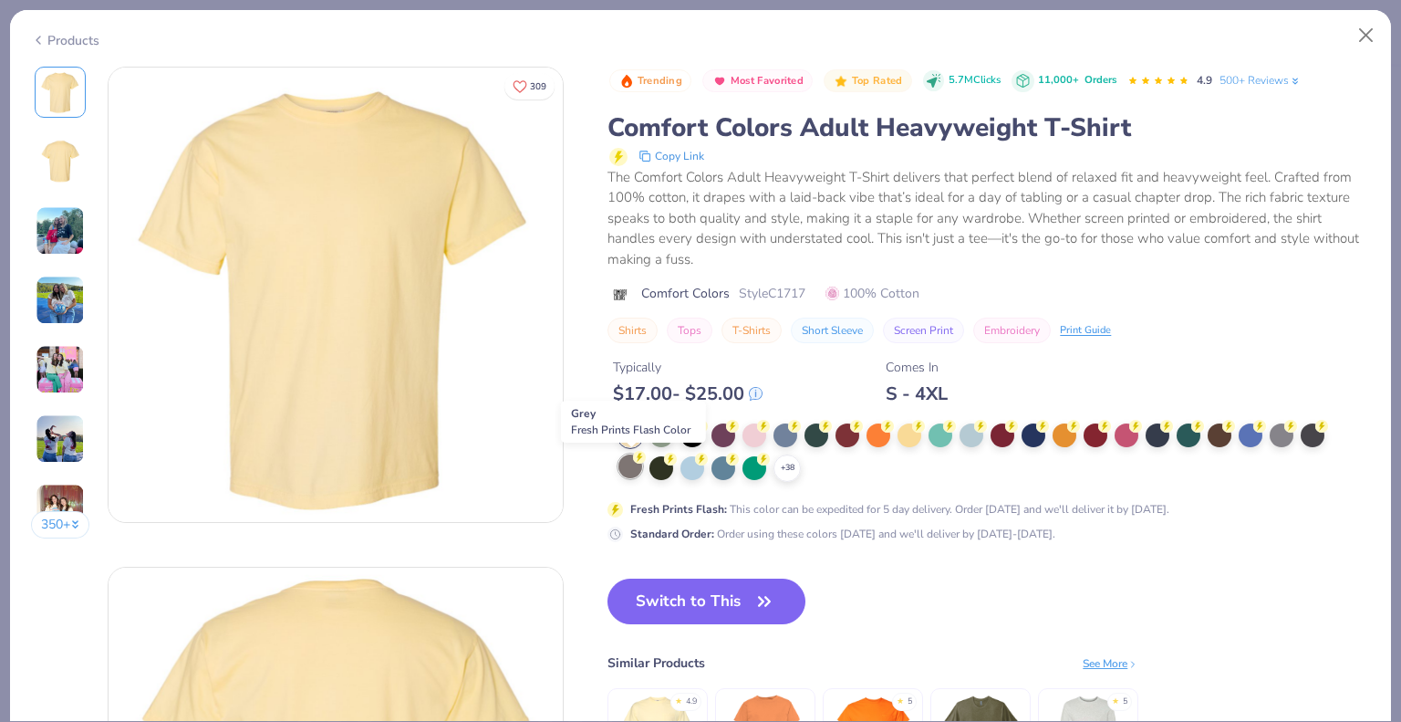
click at [629, 468] on div at bounding box center [630, 466] width 24 height 24
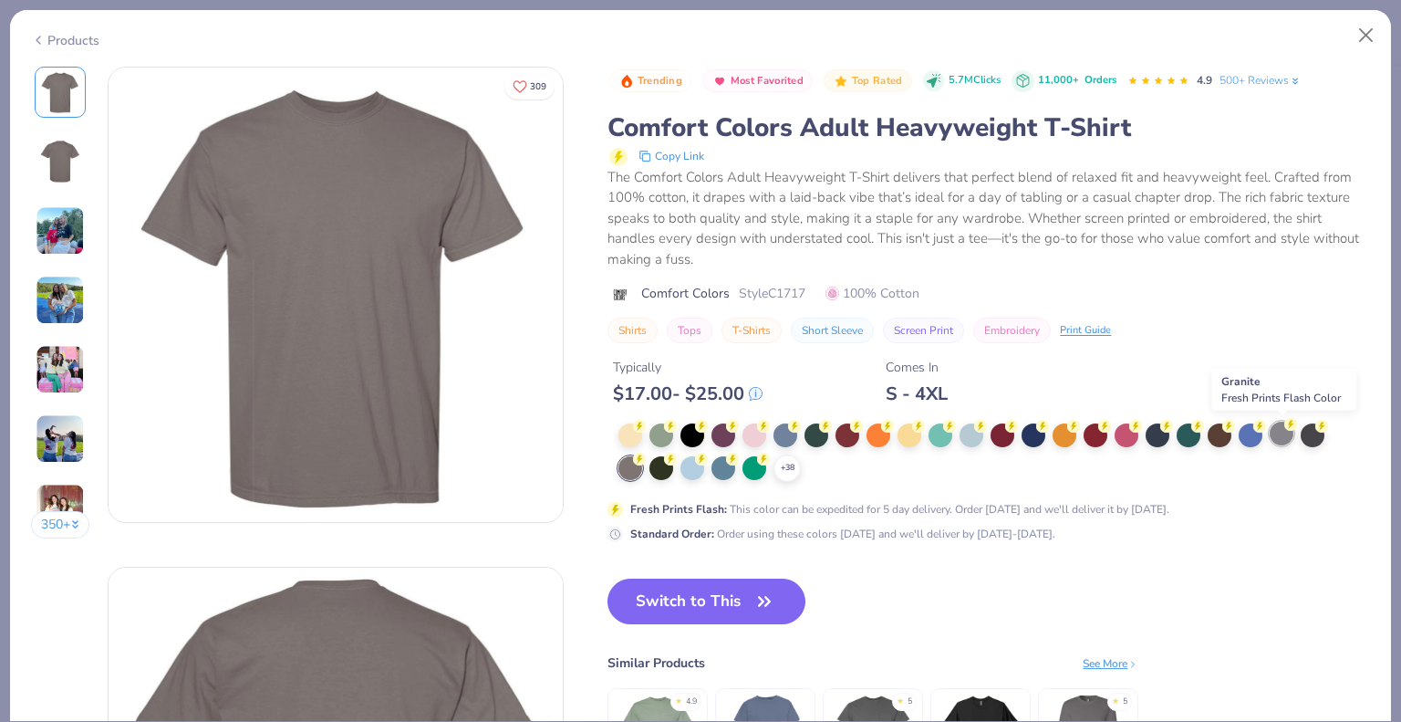
click at [1278, 437] on div at bounding box center [1282, 433] width 24 height 24
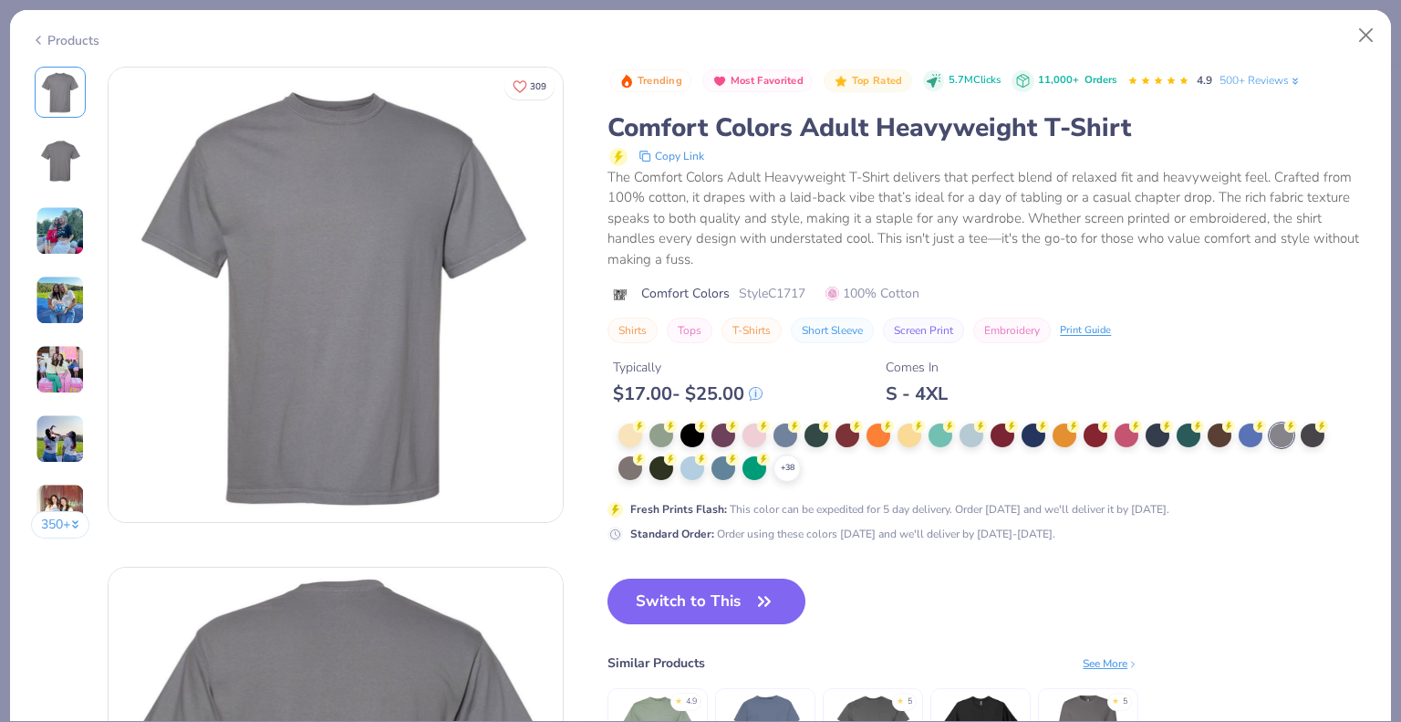
click at [770, 472] on div "+ 38" at bounding box center [977, 452] width 719 height 58
click at [787, 472] on icon at bounding box center [787, 468] width 15 height 15
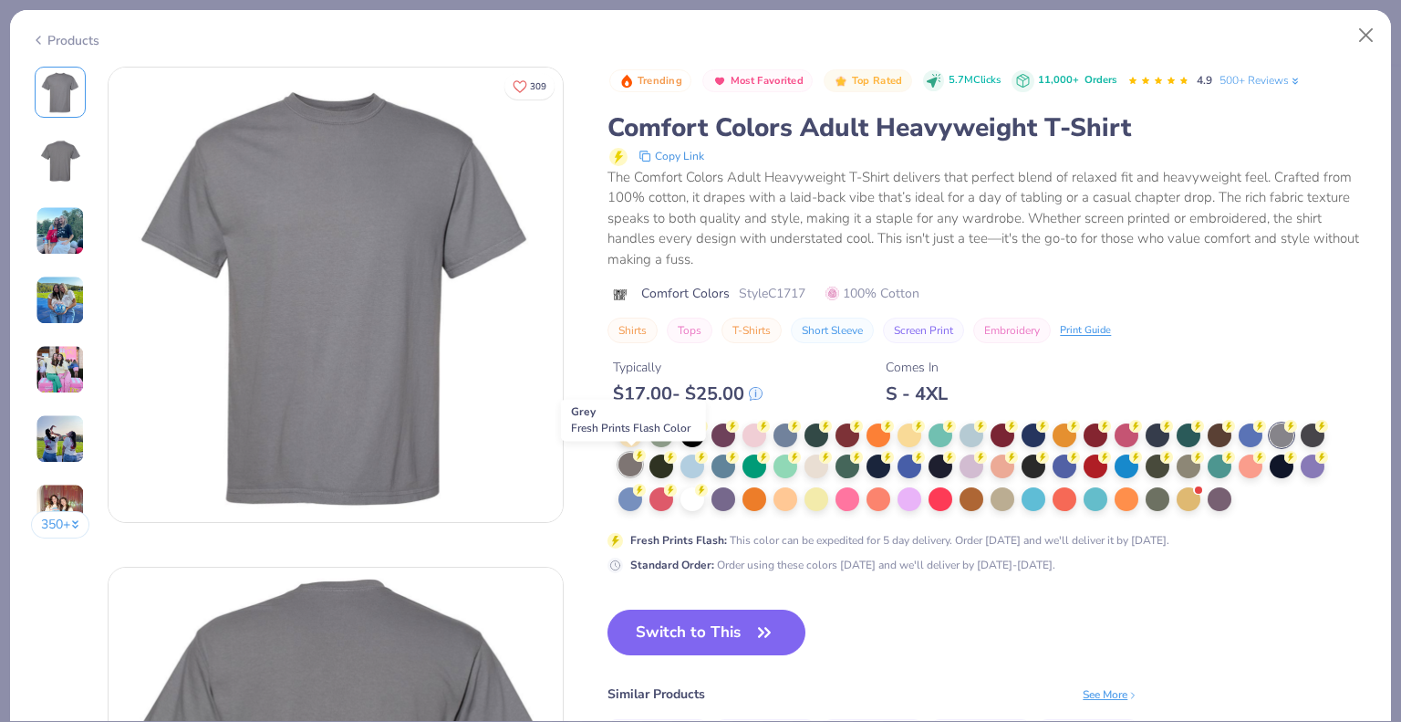
click at [623, 465] on div at bounding box center [630, 464] width 24 height 24
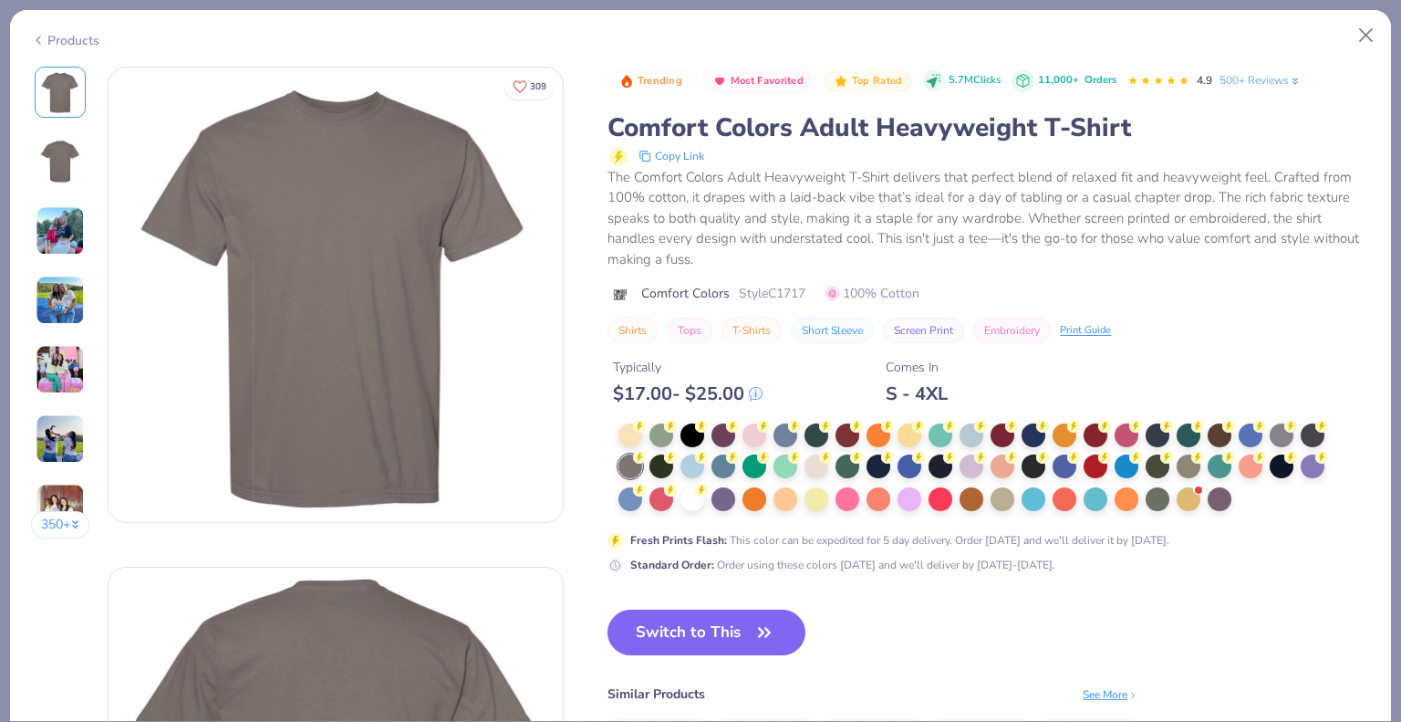
click at [68, 159] on img at bounding box center [60, 162] width 44 height 44
click at [1277, 433] on div at bounding box center [1282, 433] width 24 height 24
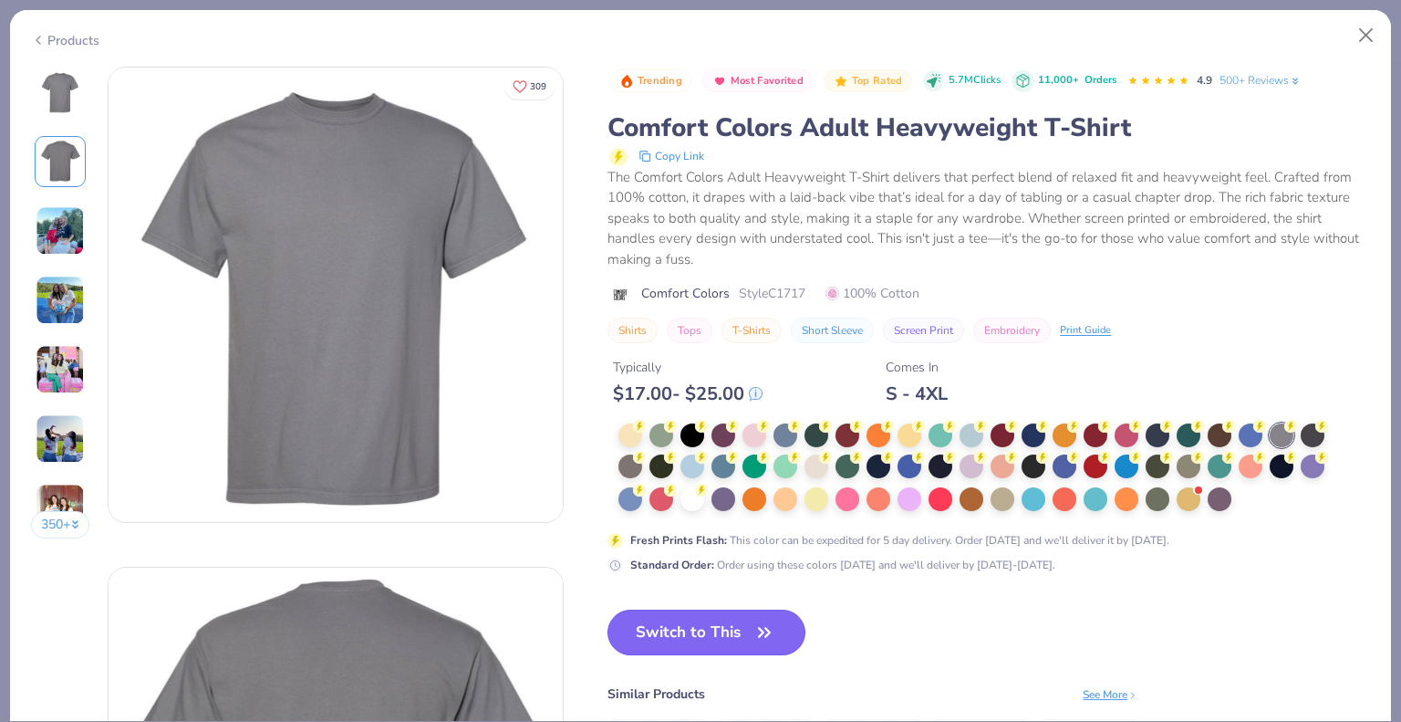
click at [714, 635] on button "Switch to This" at bounding box center [706, 632] width 198 height 46
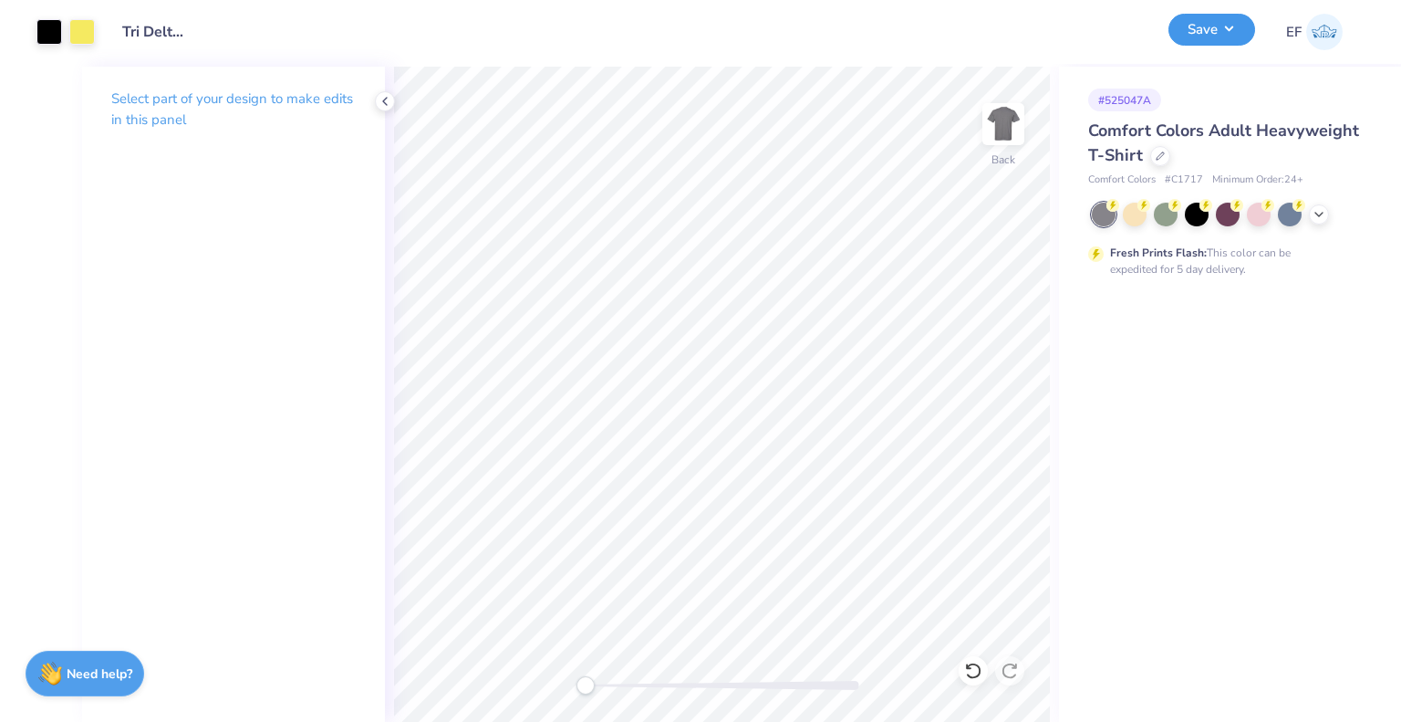
click at [1205, 38] on button "Save" at bounding box center [1211, 30] width 87 height 32
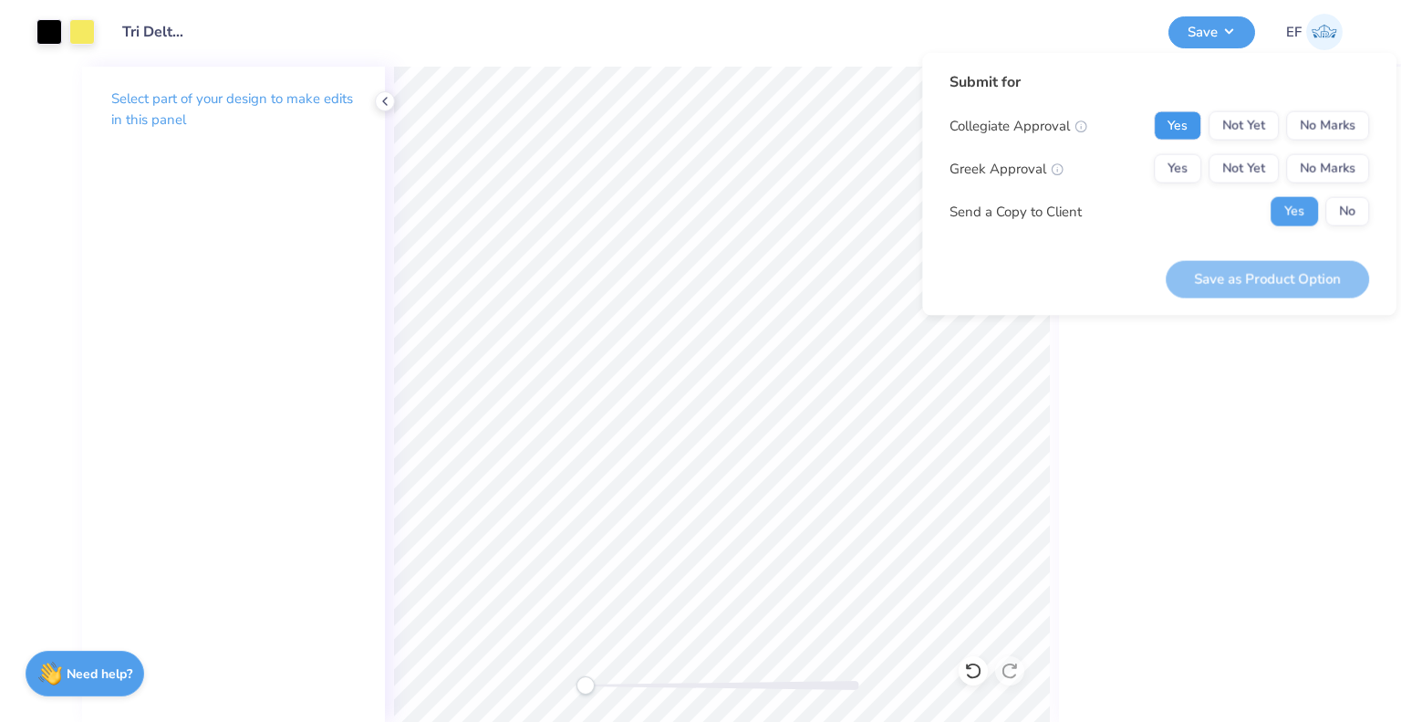
click at [1168, 130] on button "Yes" at bounding box center [1177, 125] width 47 height 29
click at [1183, 173] on button "Yes" at bounding box center [1177, 168] width 47 height 29
click at [1222, 294] on button "Save as Product Option" at bounding box center [1267, 278] width 203 height 37
